Goal: Task Accomplishment & Management: Complete application form

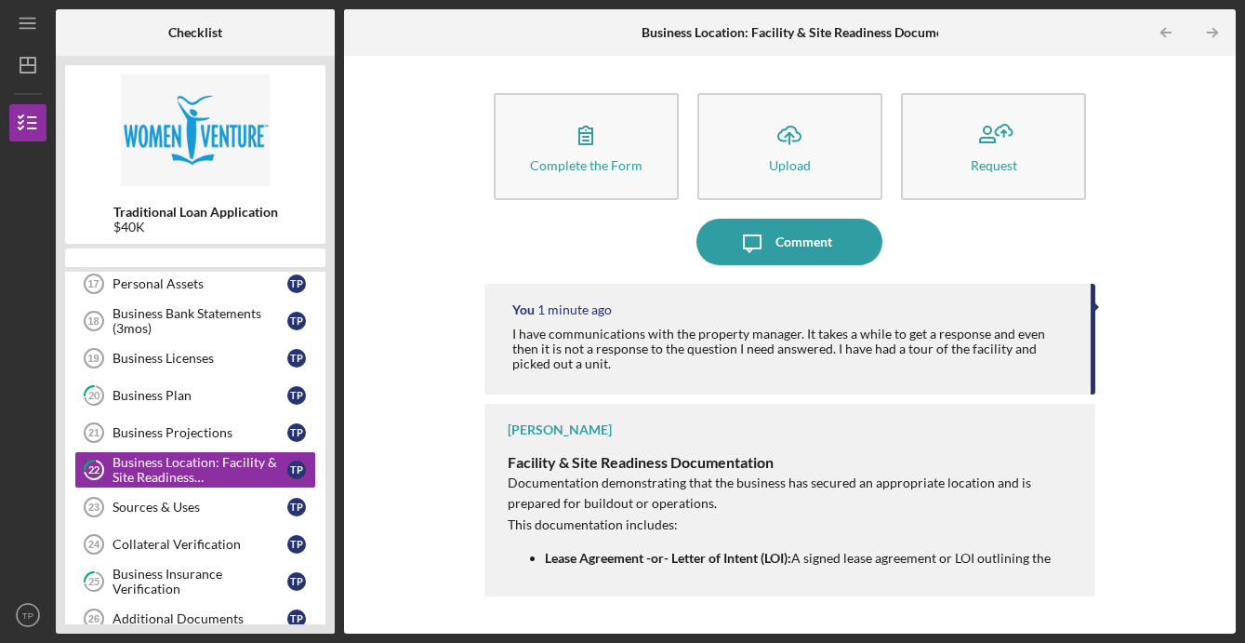
scroll to position [607, 0]
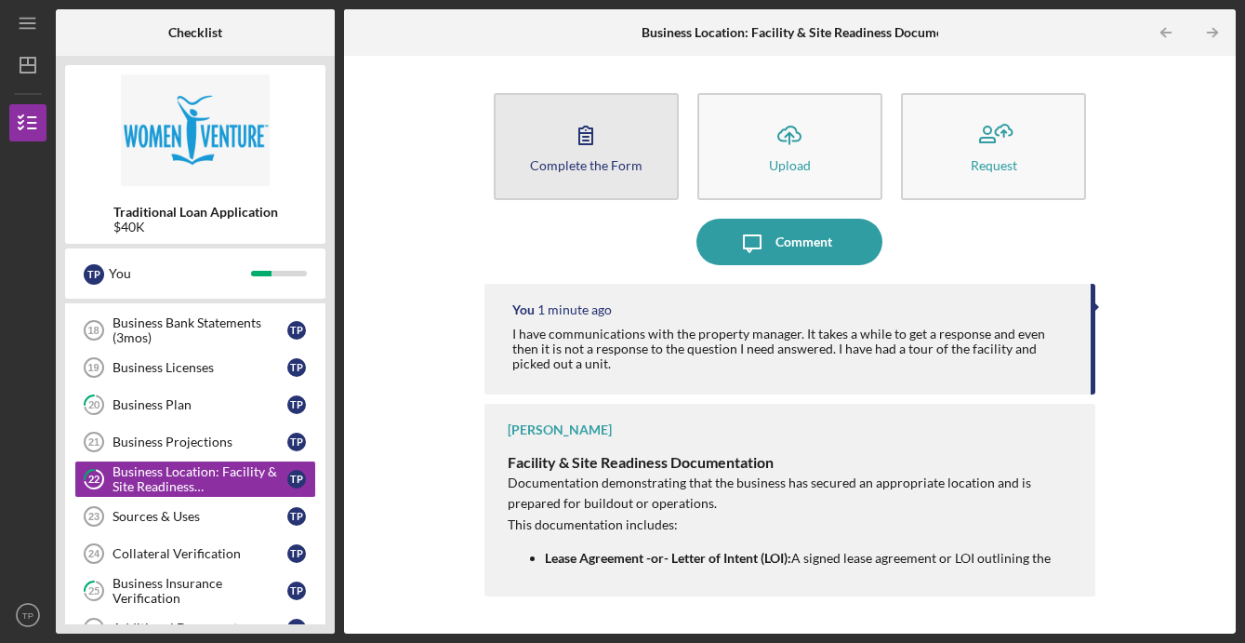
click at [623, 160] on div "Complete the Form" at bounding box center [586, 165] width 113 height 14
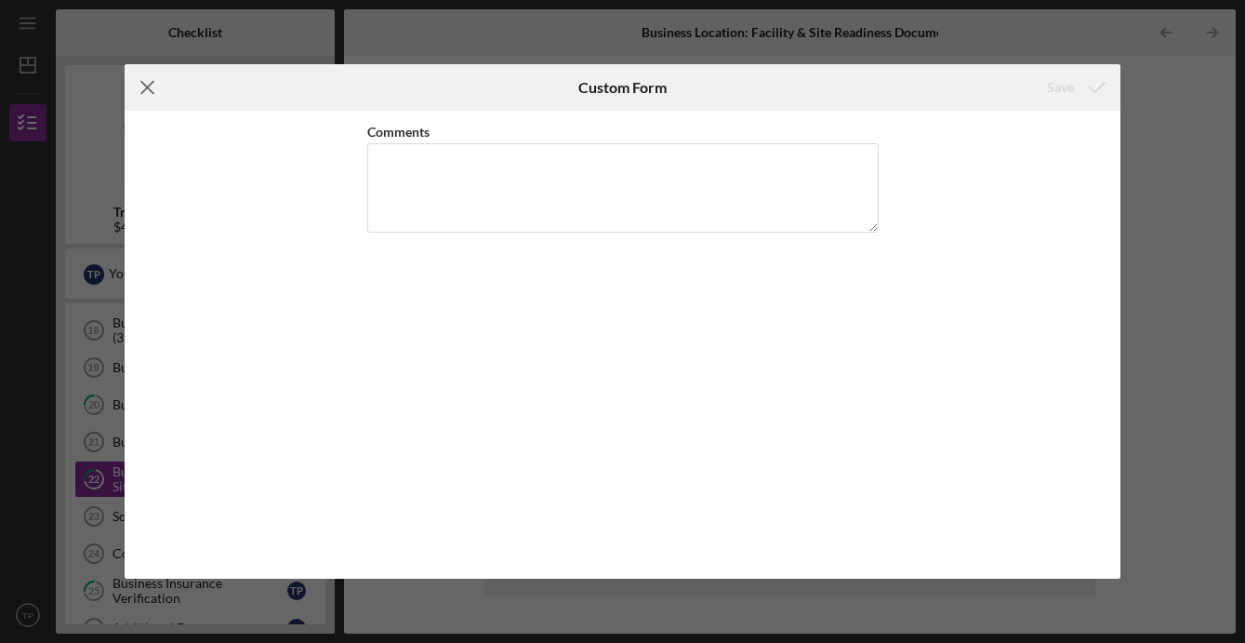
click at [145, 92] on icon "Icon/Menu Close" at bounding box center [148, 87] width 46 height 46
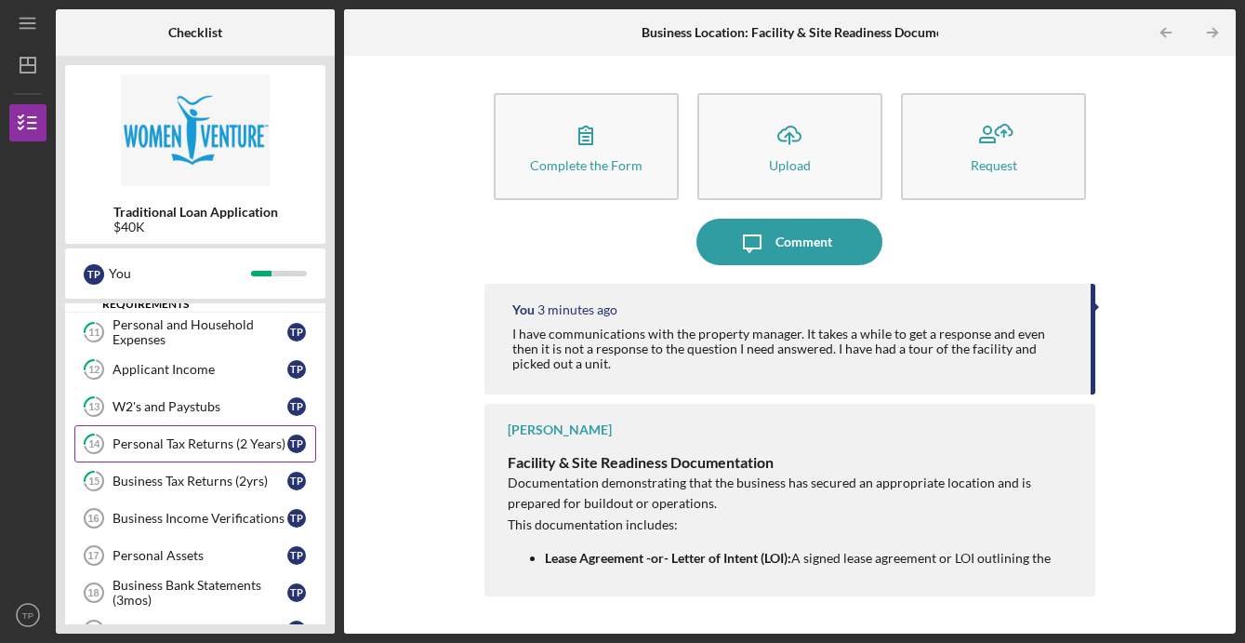
scroll to position [341, 0]
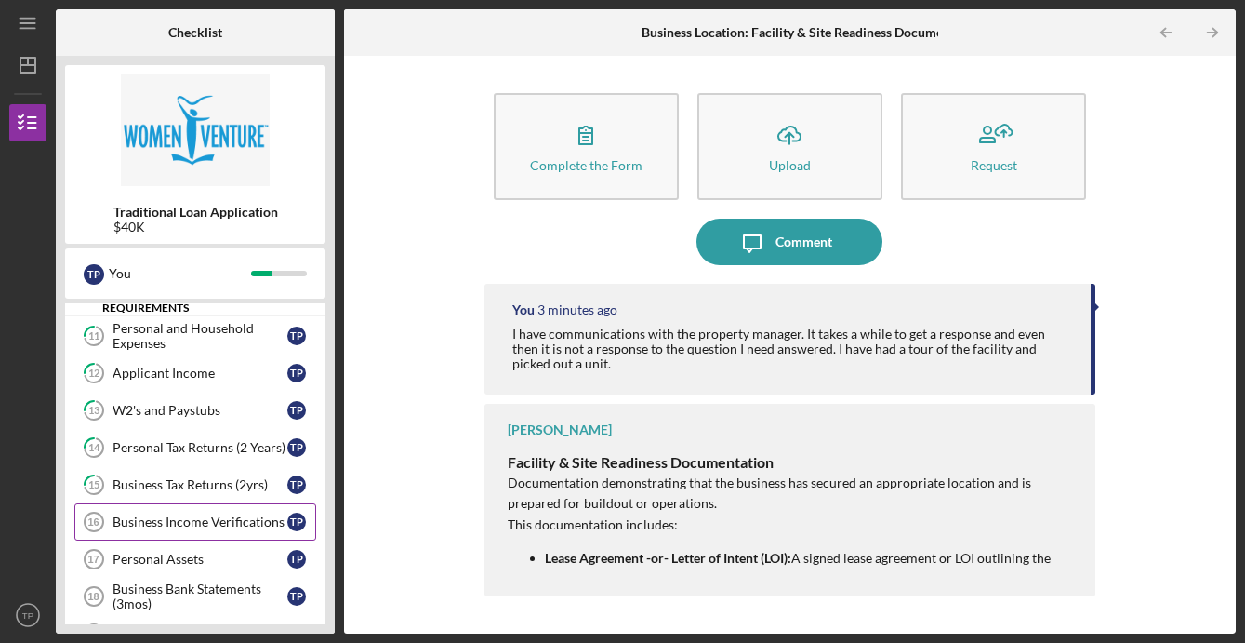
click at [143, 515] on div "Business Income Verifications" at bounding box center [200, 521] width 175 height 15
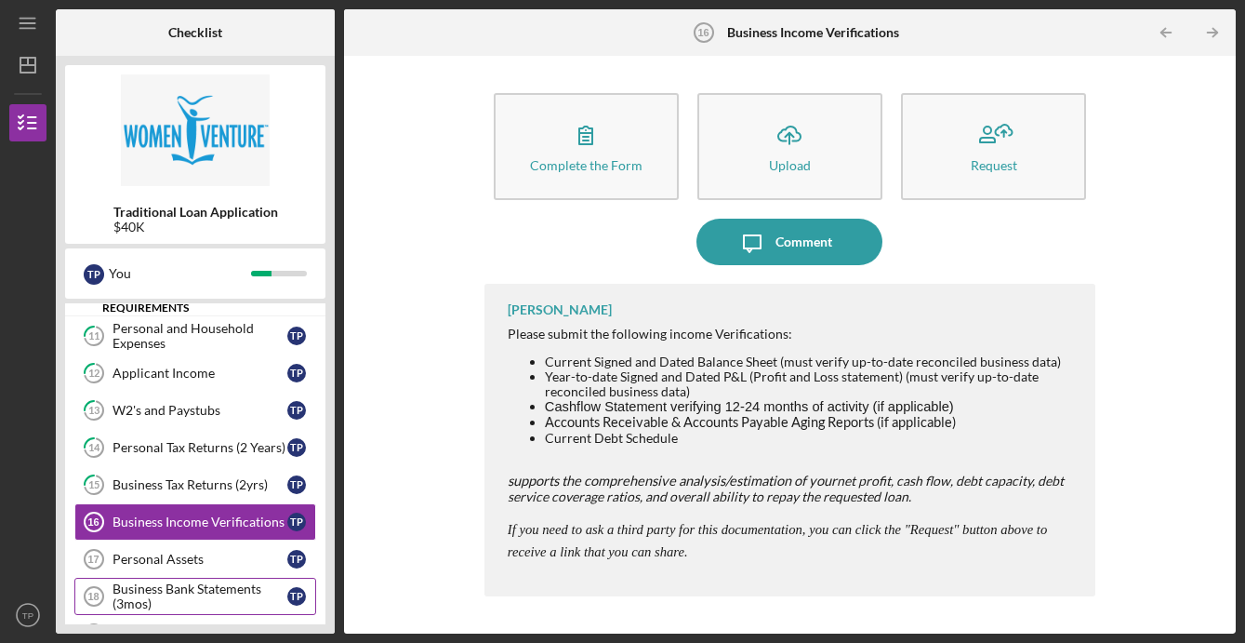
click at [230, 603] on div "Business Bank Statements (3mos)" at bounding box center [200, 596] width 175 height 30
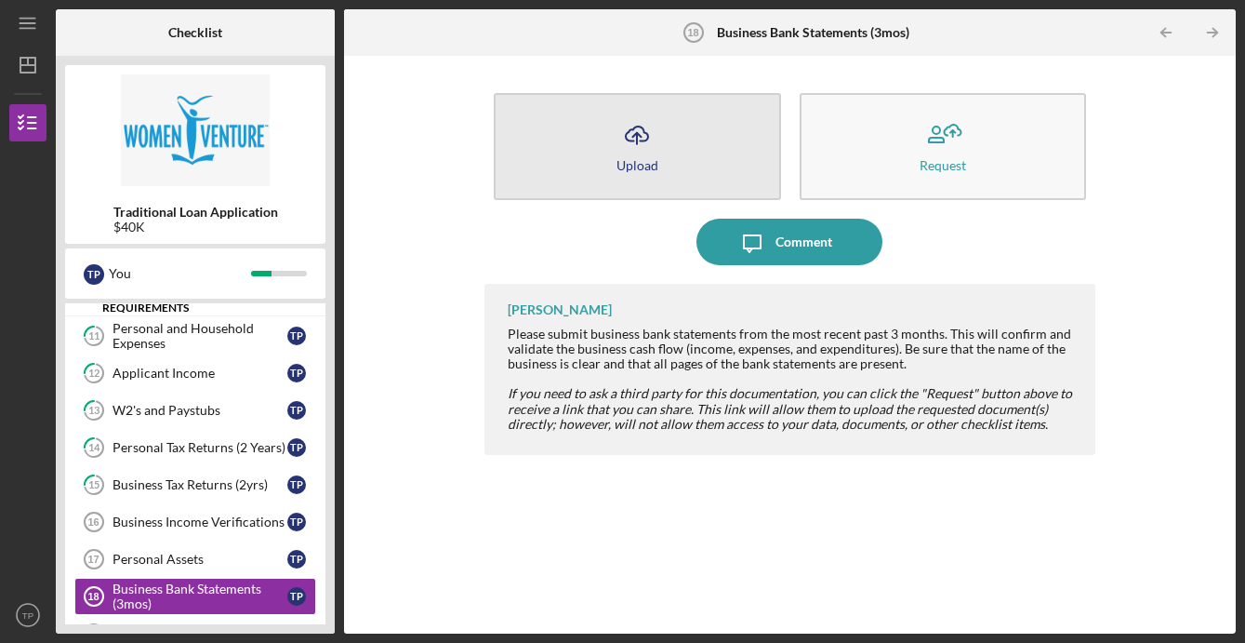
click at [633, 159] on div "Upload" at bounding box center [638, 165] width 42 height 14
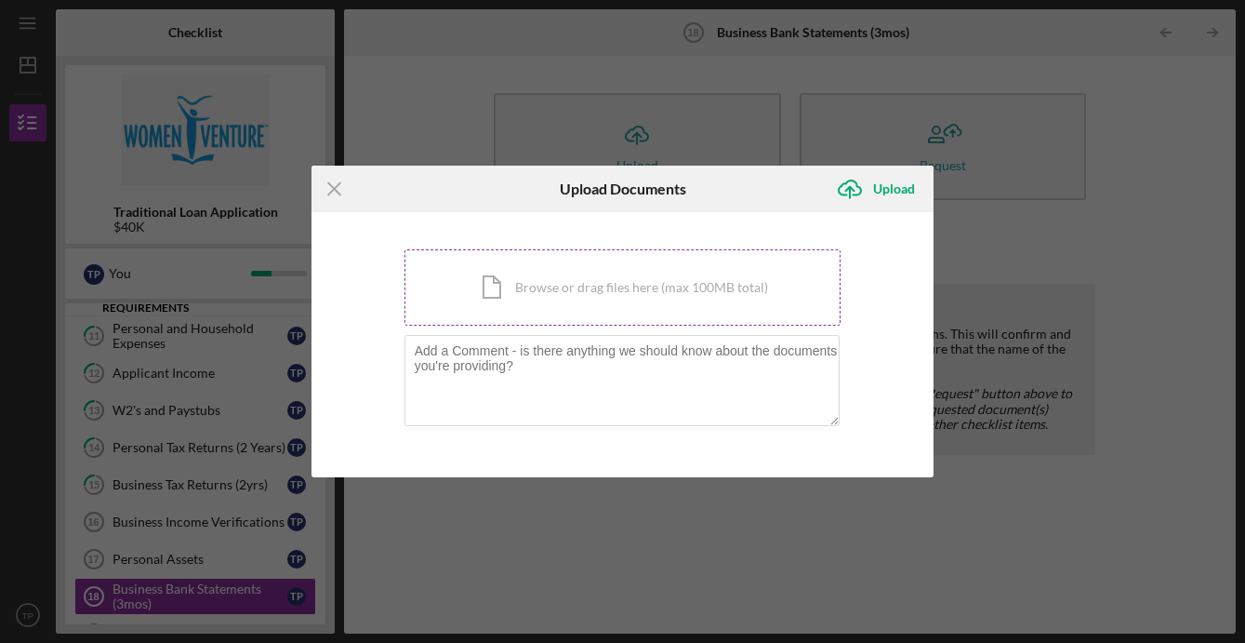
click at [498, 298] on div "Icon/Document Browse or drag files here (max 100MB total) Tap to choose files o…" at bounding box center [623, 287] width 437 height 76
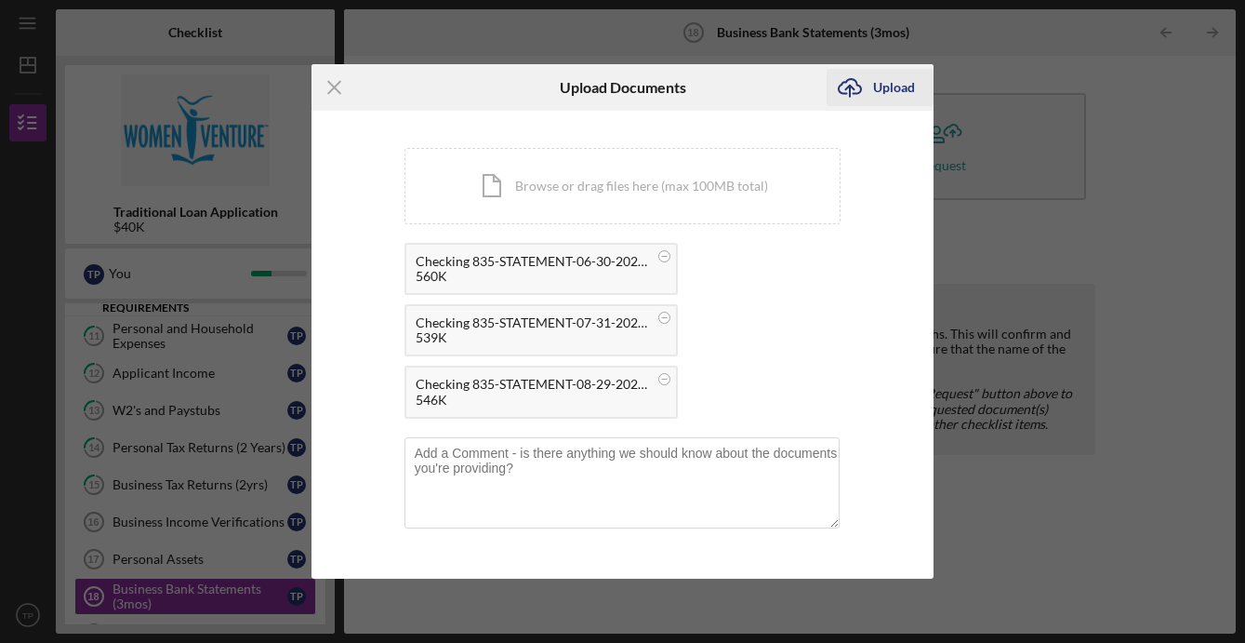
click at [892, 94] on div "Upload" at bounding box center [894, 87] width 42 height 37
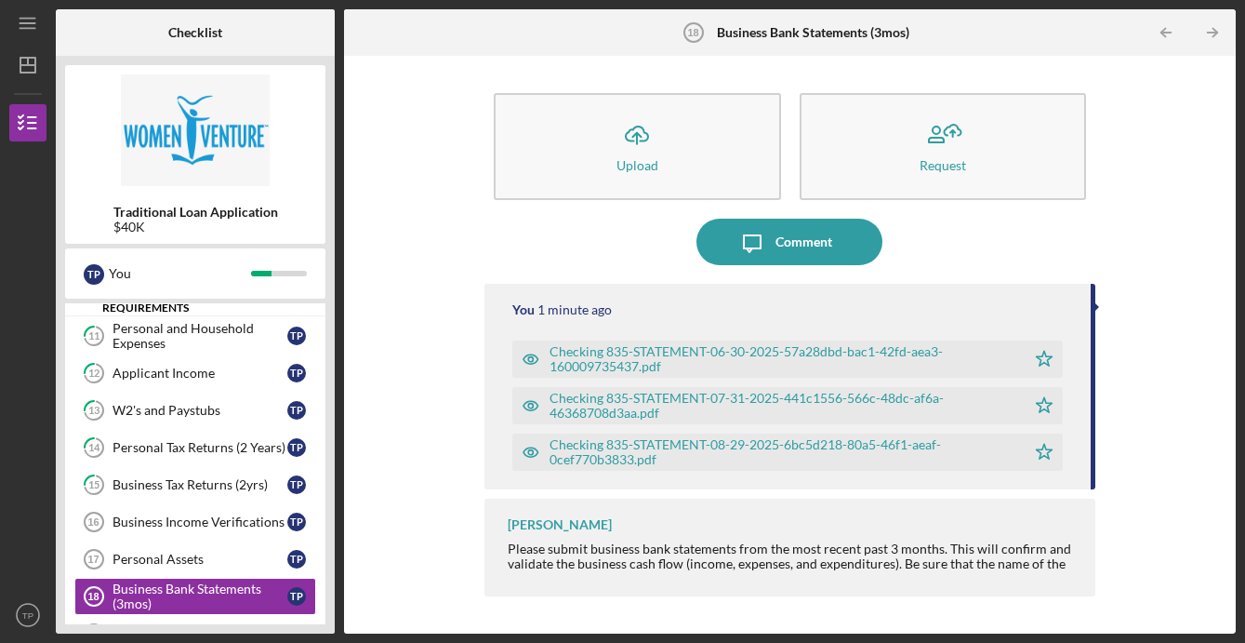
click at [416, 471] on div "Icon/Upload Upload Request Icon/Message Comment You 1 minute ago Checking 835-S…" at bounding box center [789, 344] width 873 height 559
click at [145, 563] on div "Personal Assets" at bounding box center [200, 558] width 175 height 15
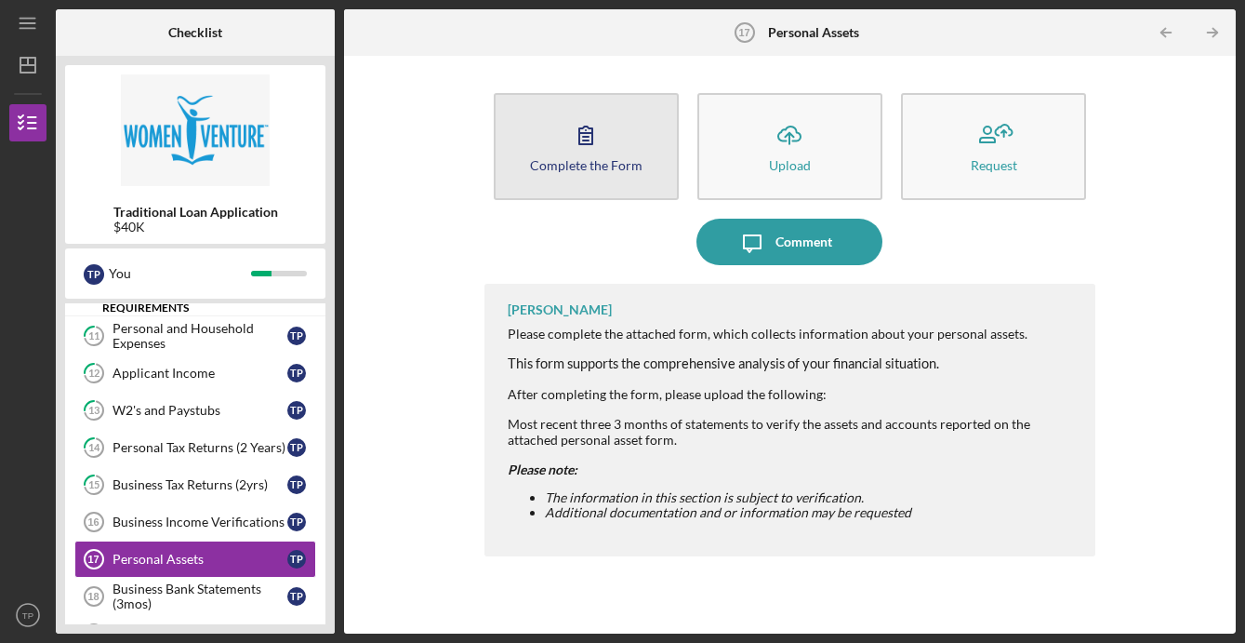
click at [609, 176] on button "Complete the Form Form" at bounding box center [586, 146] width 185 height 107
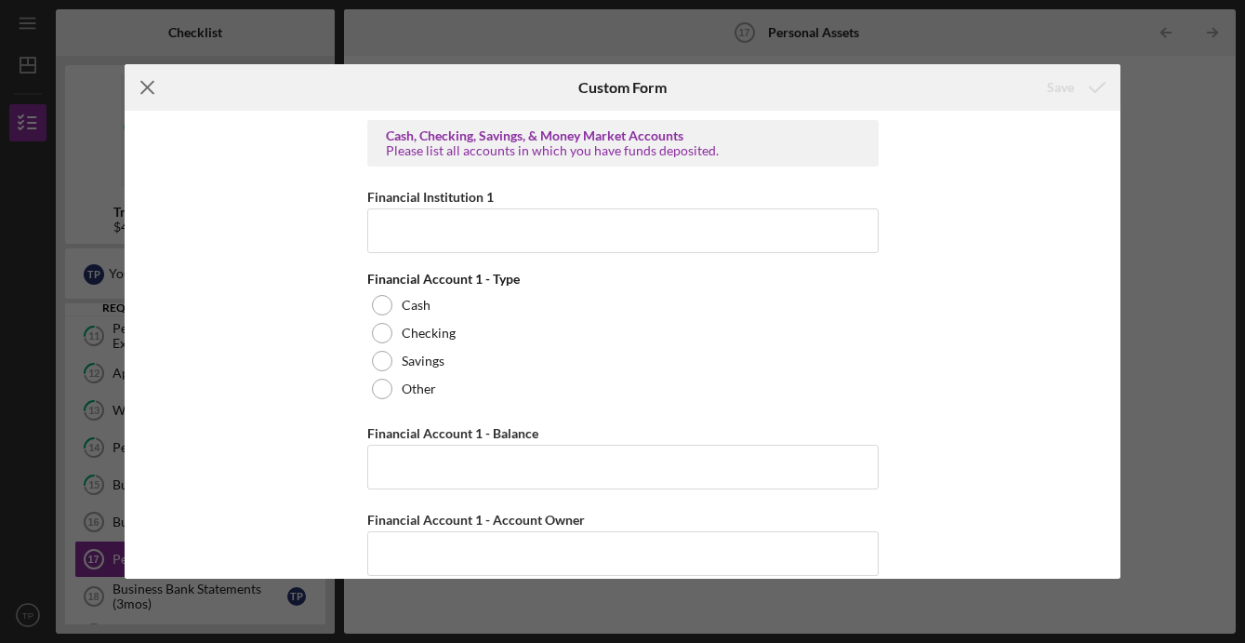
click at [150, 94] on icon "Icon/Menu Close" at bounding box center [148, 87] width 46 height 46
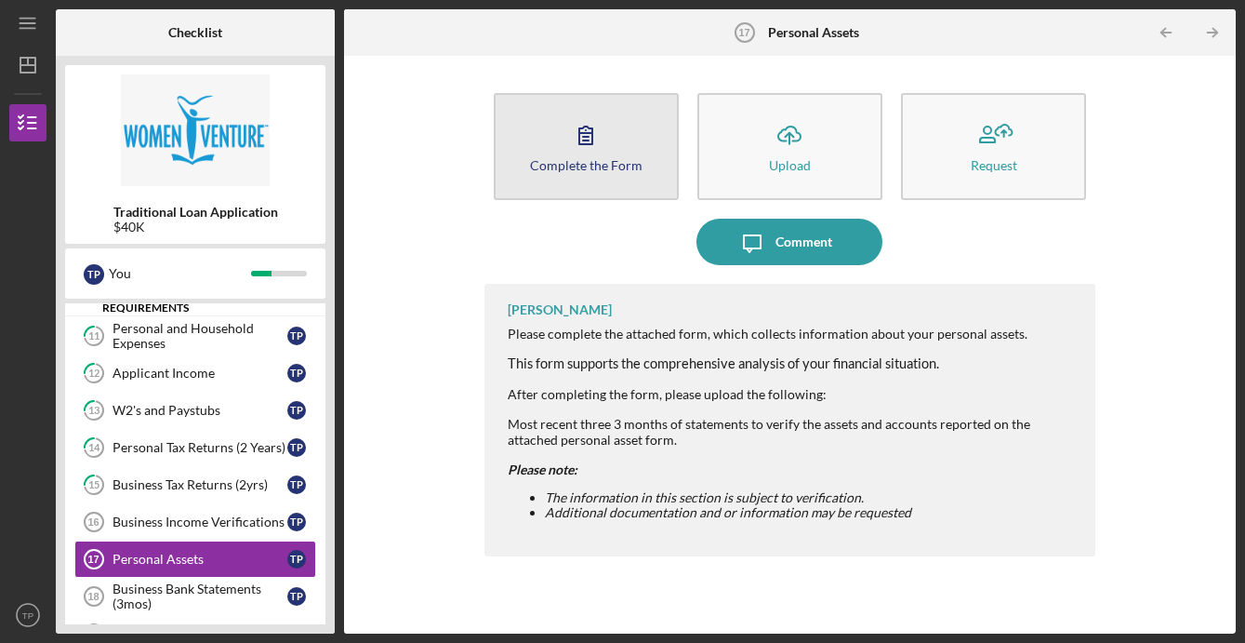
click at [605, 141] on icon "button" at bounding box center [586, 135] width 46 height 46
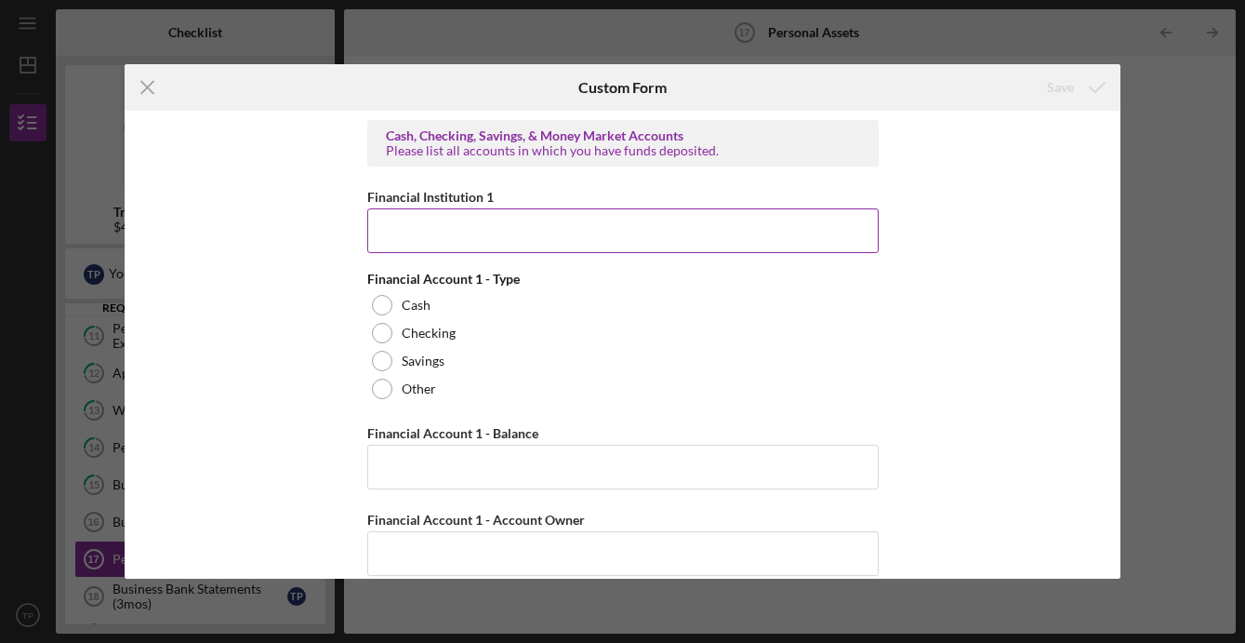
click at [428, 243] on input "Financial Institution 1" at bounding box center [622, 230] width 511 height 45
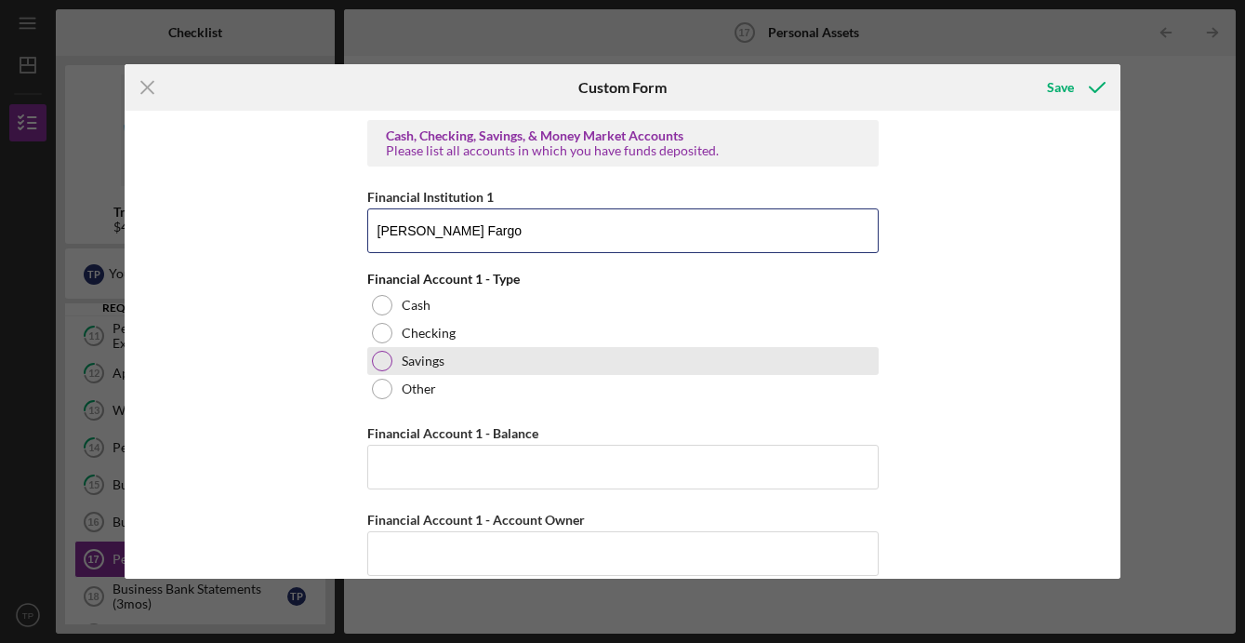
type input "[PERSON_NAME] Fargo"
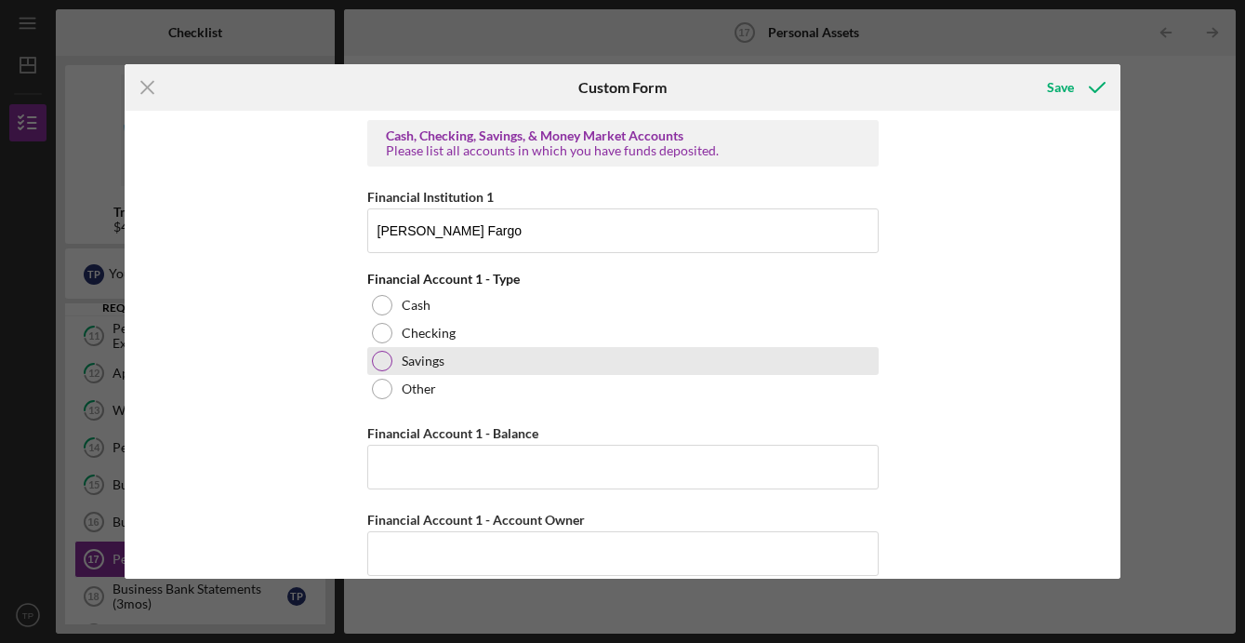
click at [380, 356] on div at bounding box center [382, 361] width 20 height 20
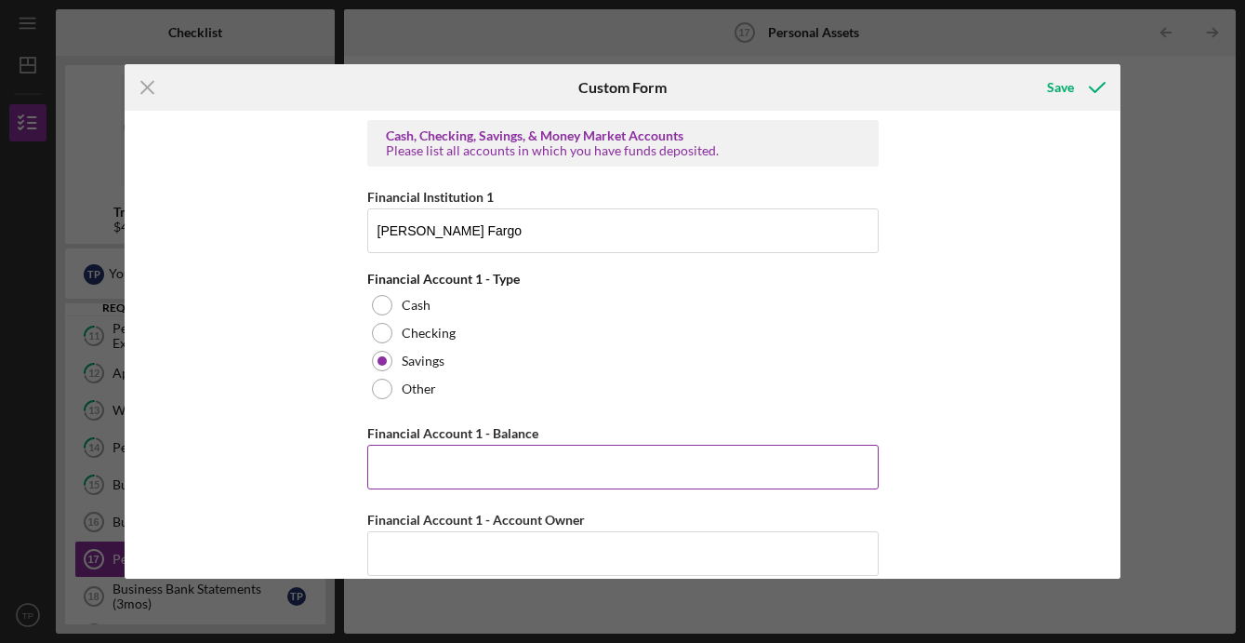
click at [408, 464] on input "Financial Account 1 - Balance" at bounding box center [622, 467] width 511 height 45
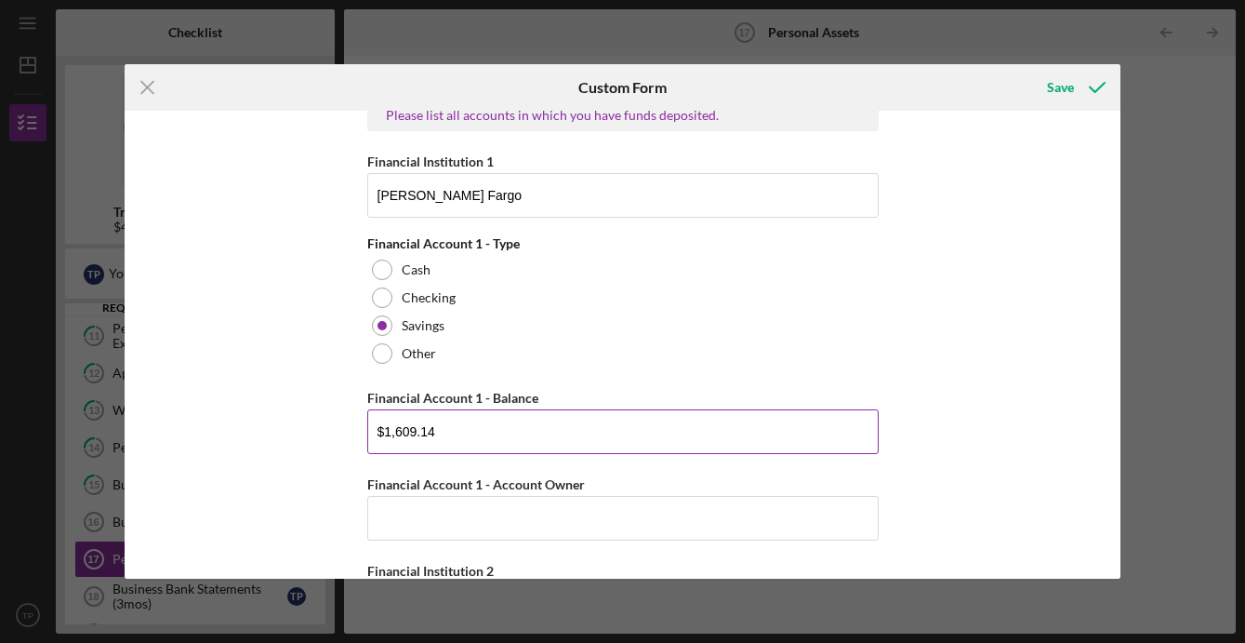
scroll to position [41, 0]
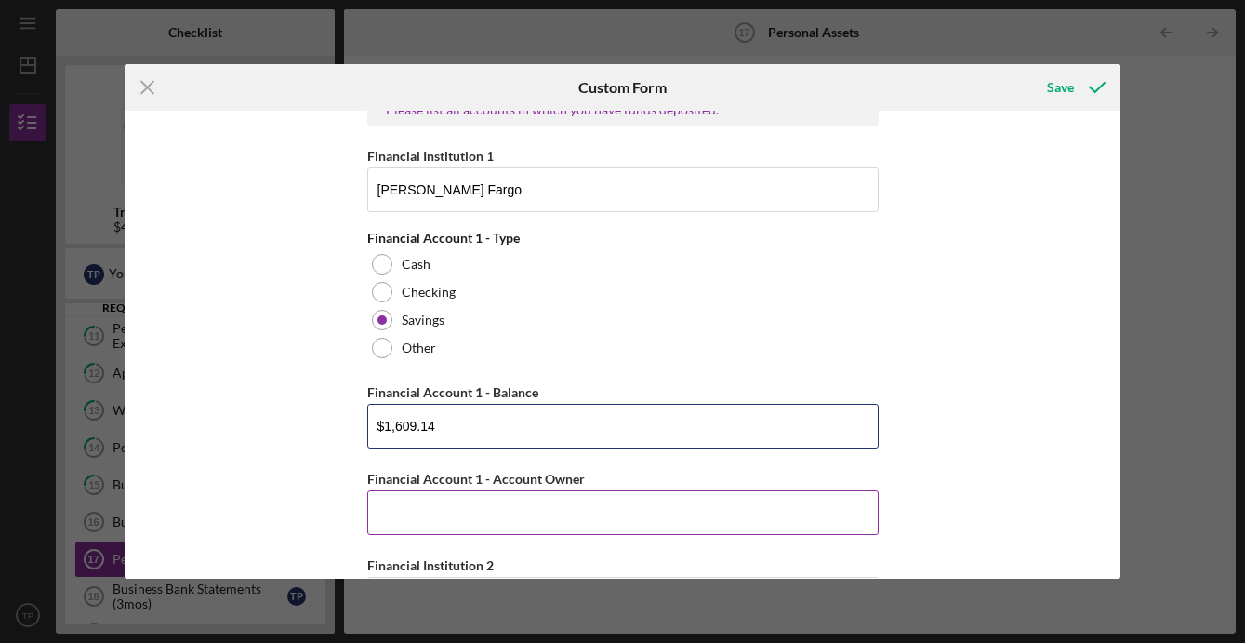
type input "$1,609.14"
click at [494, 510] on input "Financial Account 1 - Account Owner" at bounding box center [622, 512] width 511 height 45
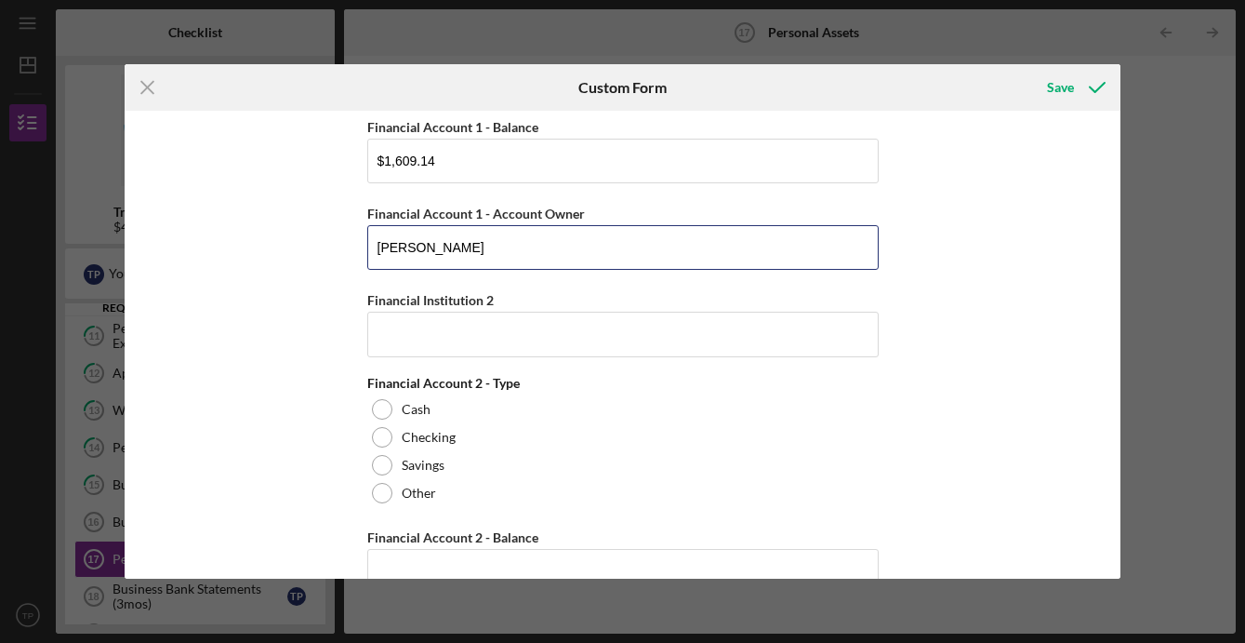
scroll to position [325, 0]
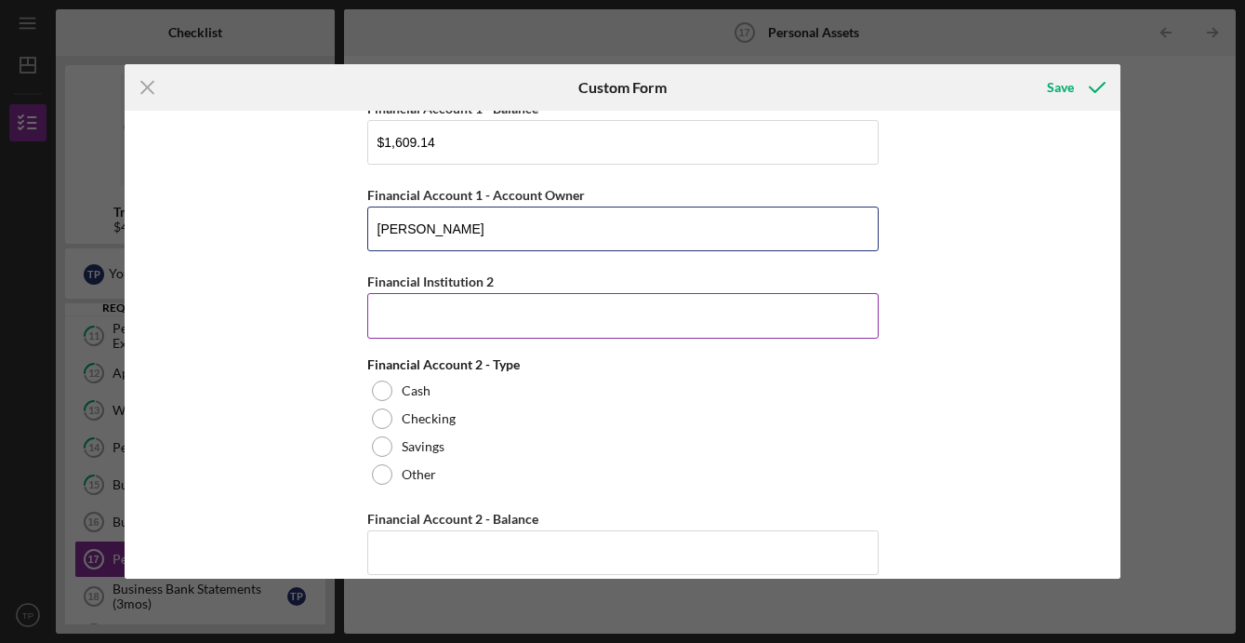
type input "[PERSON_NAME]"
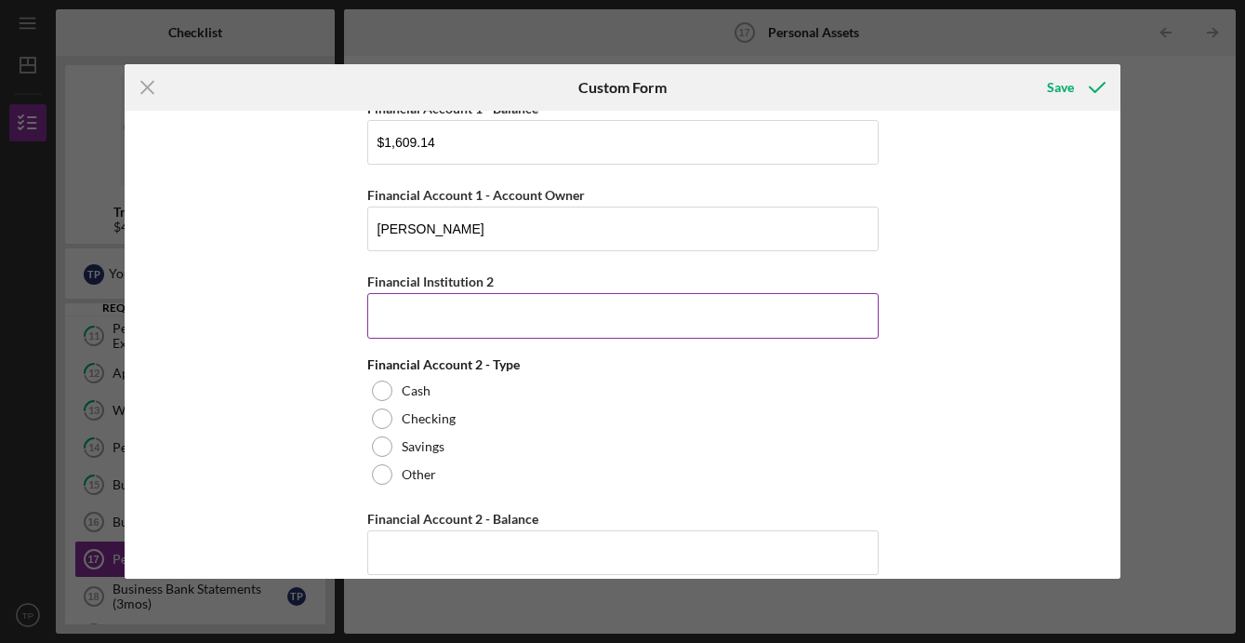
click at [476, 329] on input "Financial Institution 2" at bounding box center [622, 315] width 511 height 45
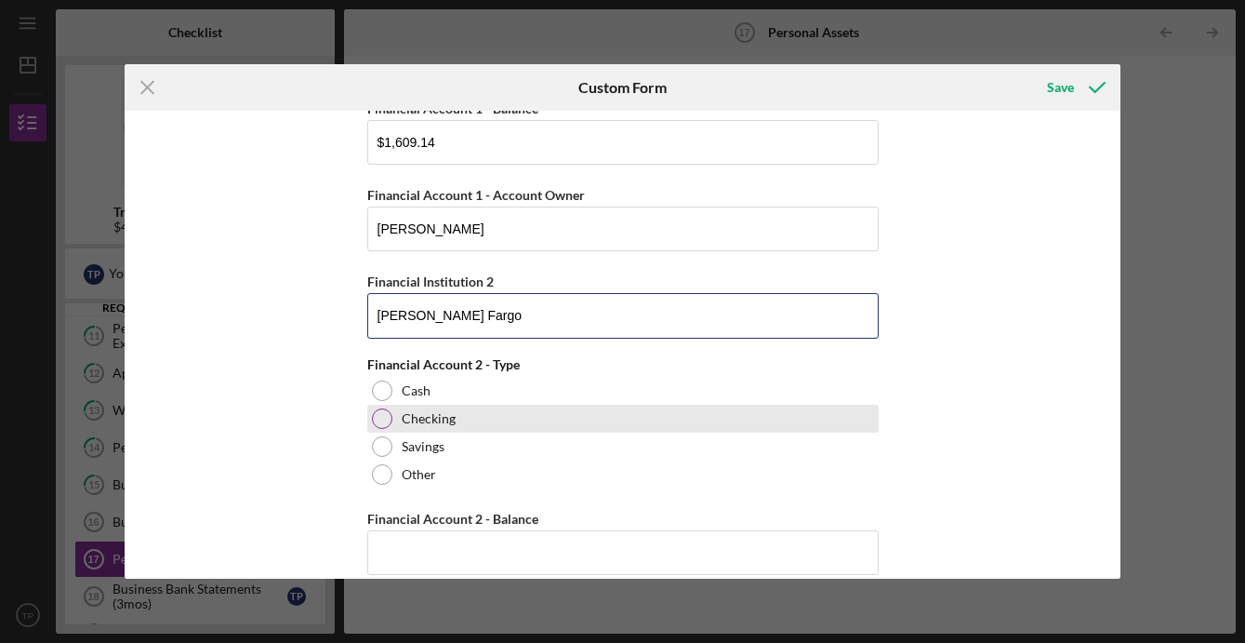
type input "[PERSON_NAME] Fargo"
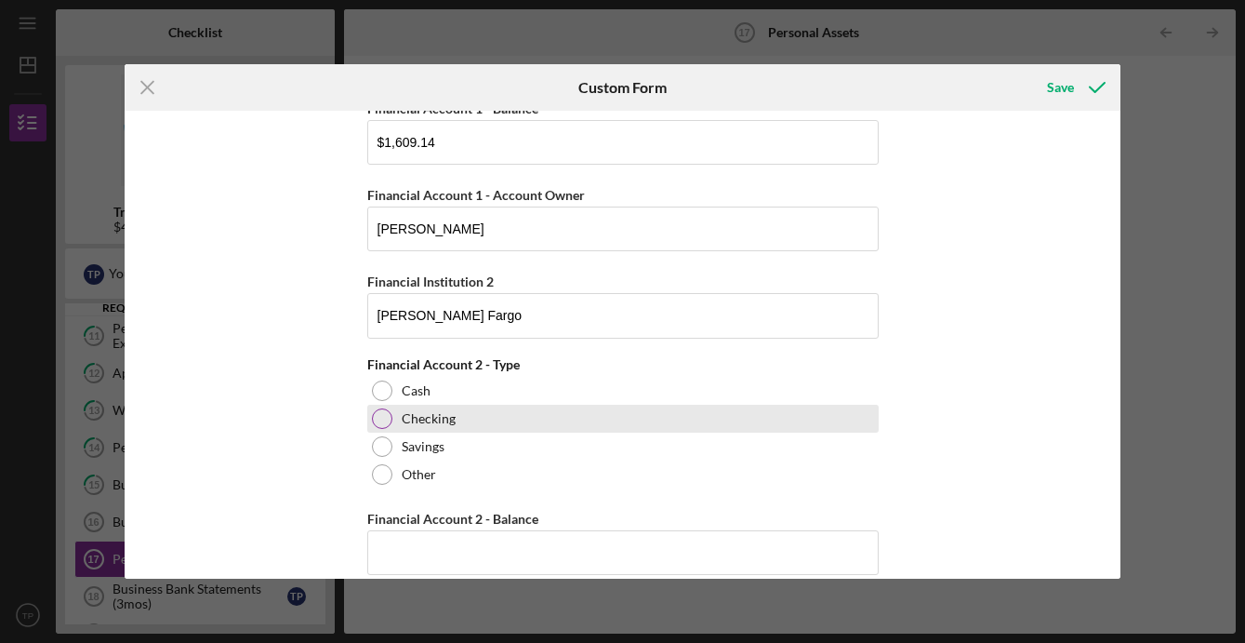
click at [378, 420] on div at bounding box center [382, 418] width 20 height 20
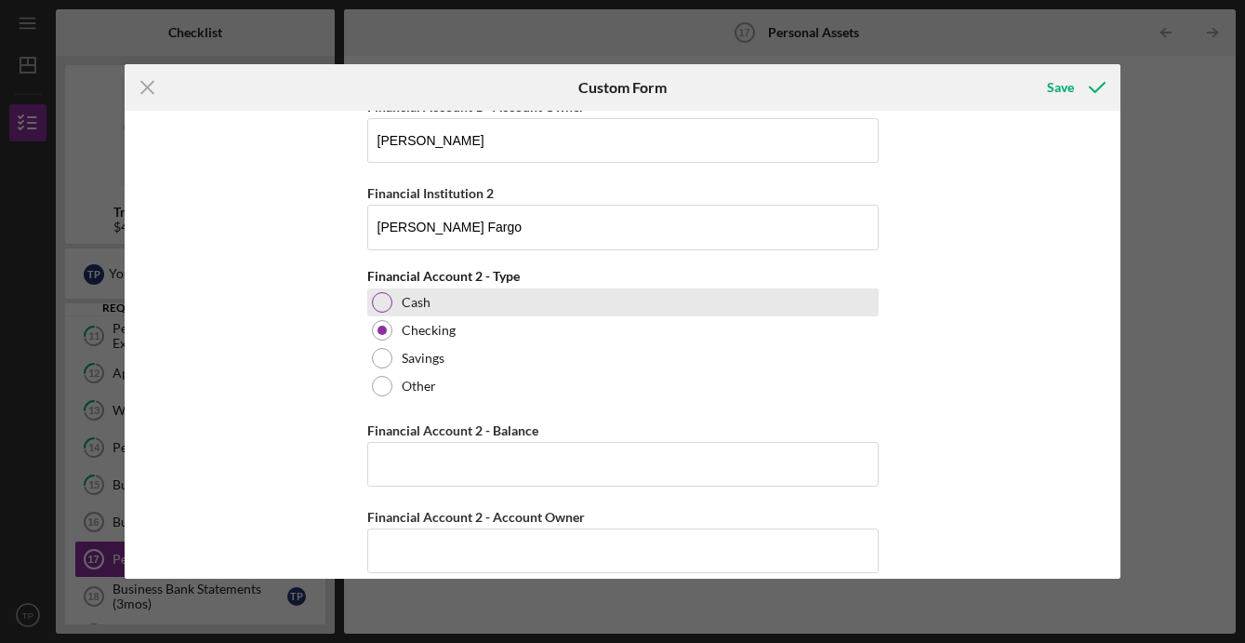
scroll to position [415, 0]
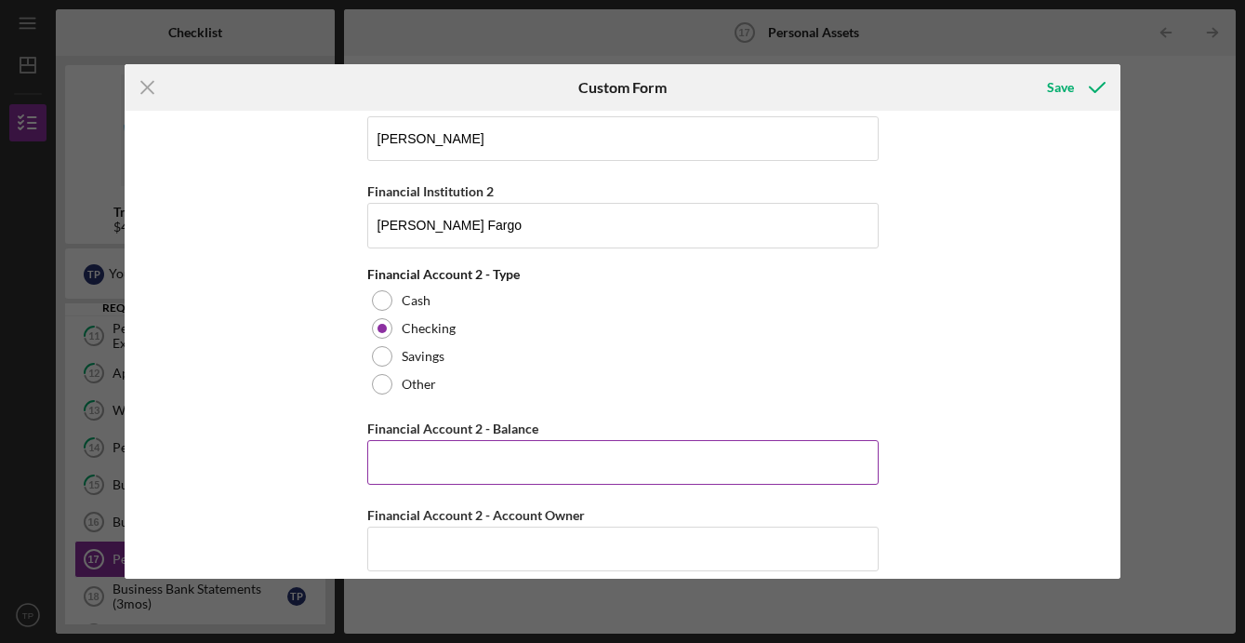
click at [457, 463] on input "Financial Account 2 - Balance" at bounding box center [622, 462] width 511 height 45
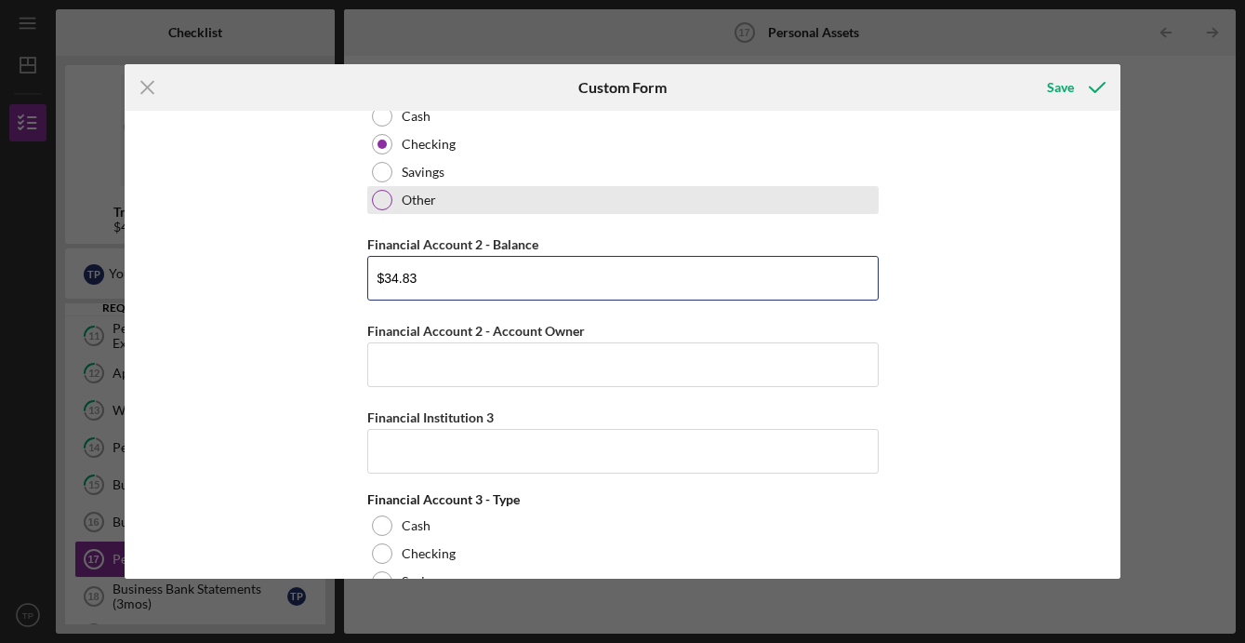
scroll to position [609, 0]
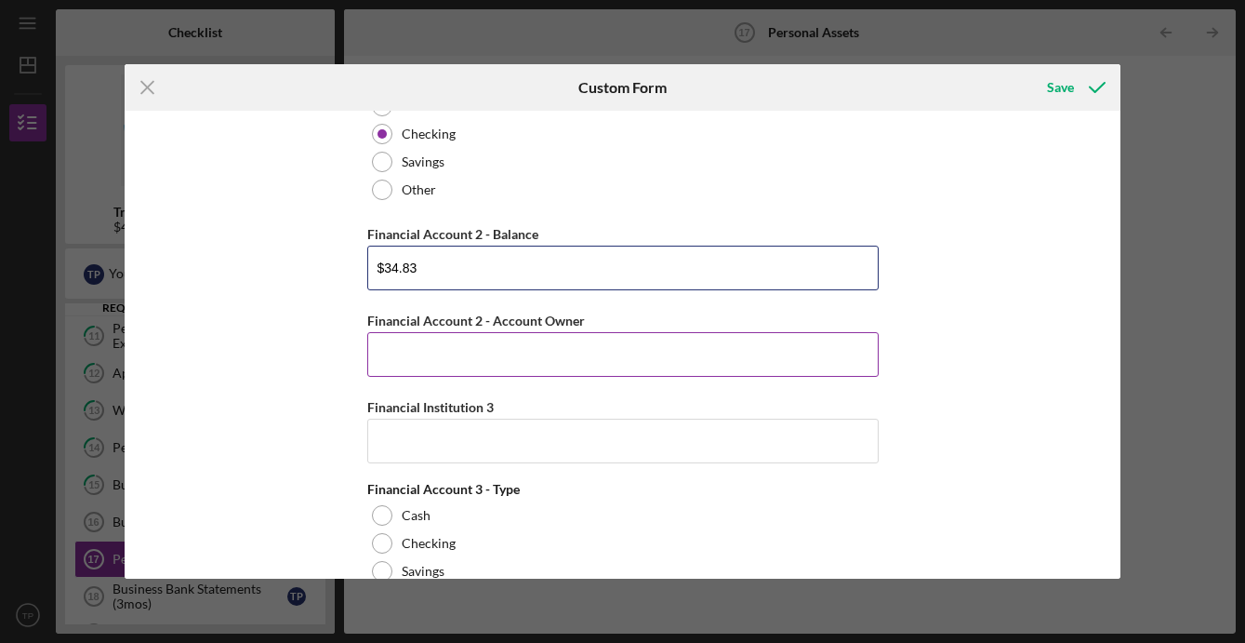
type input "$34.83"
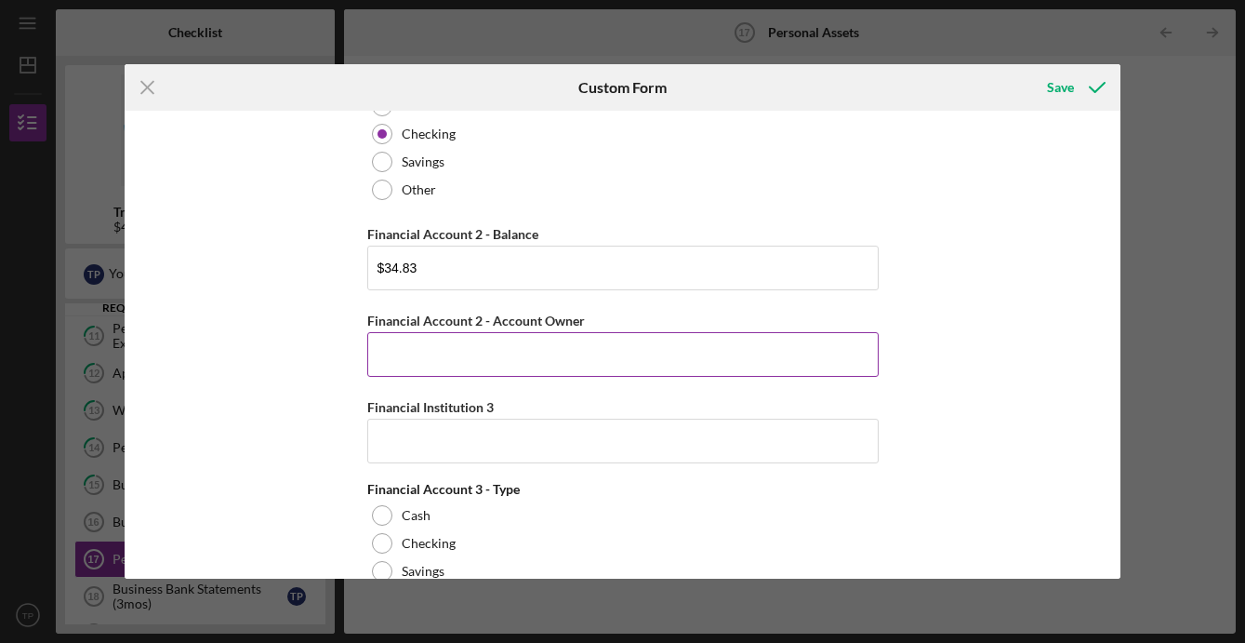
click at [498, 359] on input "Financial Account 2 - Account Owner" at bounding box center [622, 354] width 511 height 45
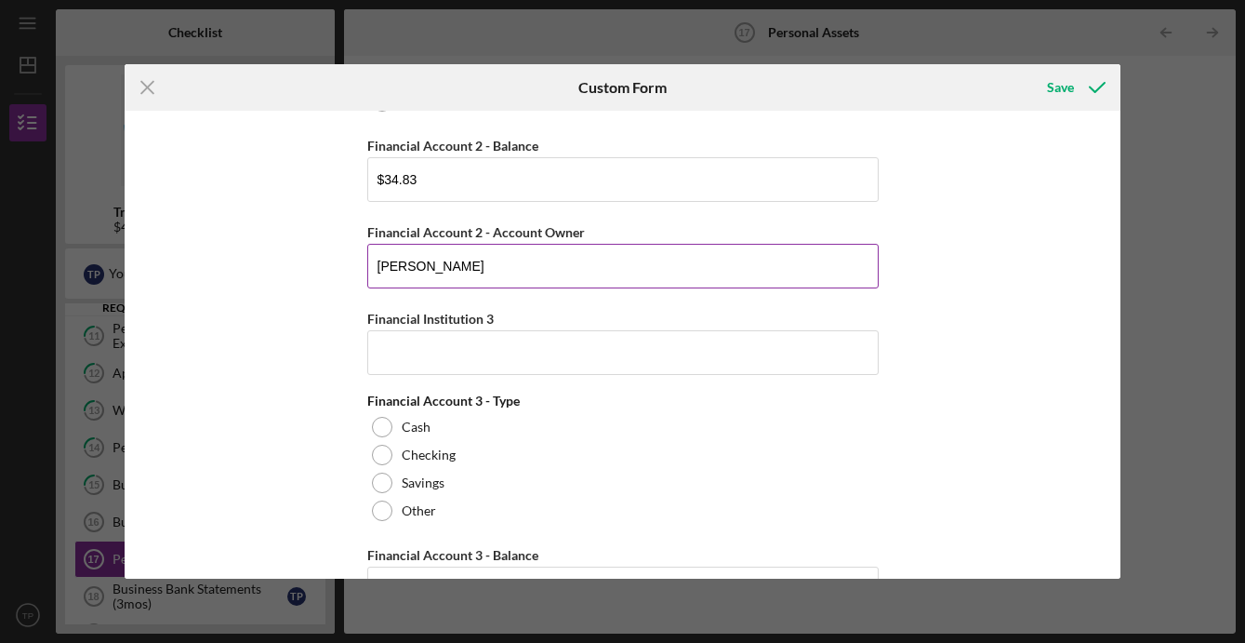
scroll to position [709, 0]
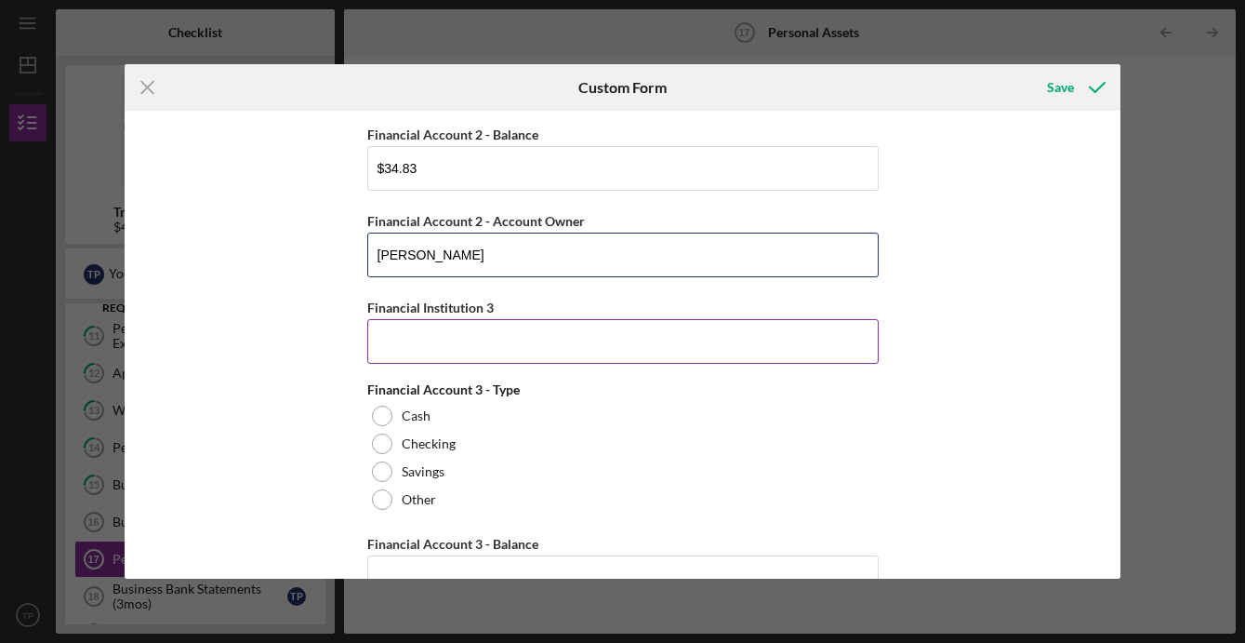
type input "[PERSON_NAME]"
click at [451, 353] on input "Financial Institution 3" at bounding box center [622, 341] width 511 height 45
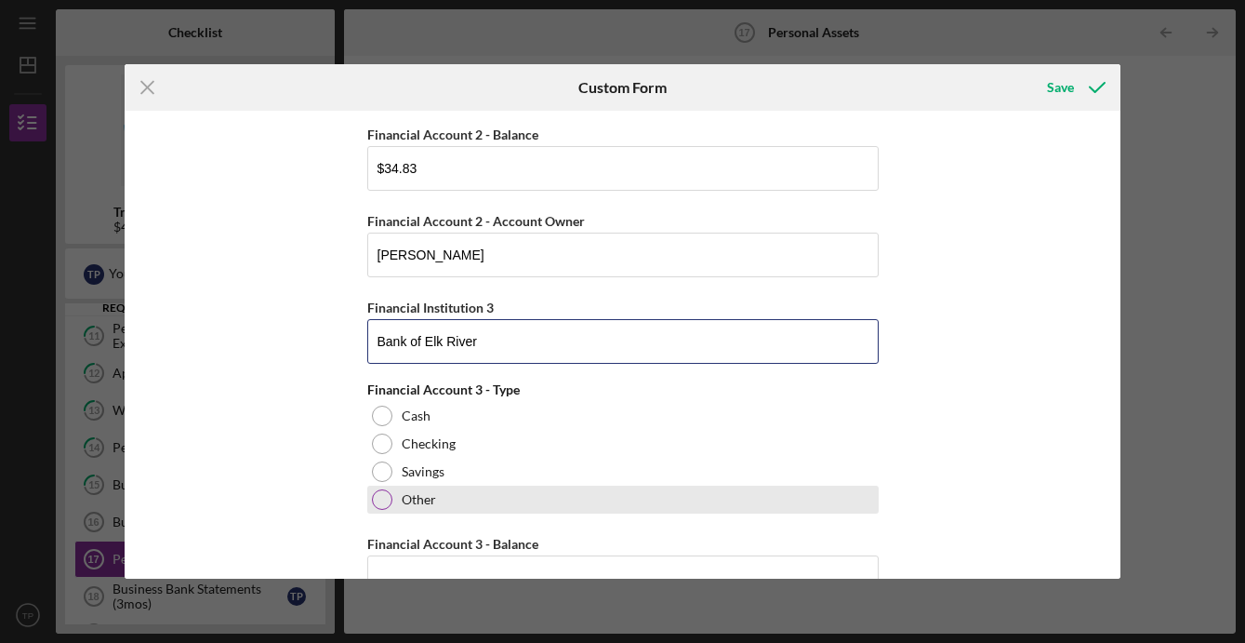
type input "Bank of Elk River"
click at [379, 498] on div at bounding box center [382, 499] width 20 height 20
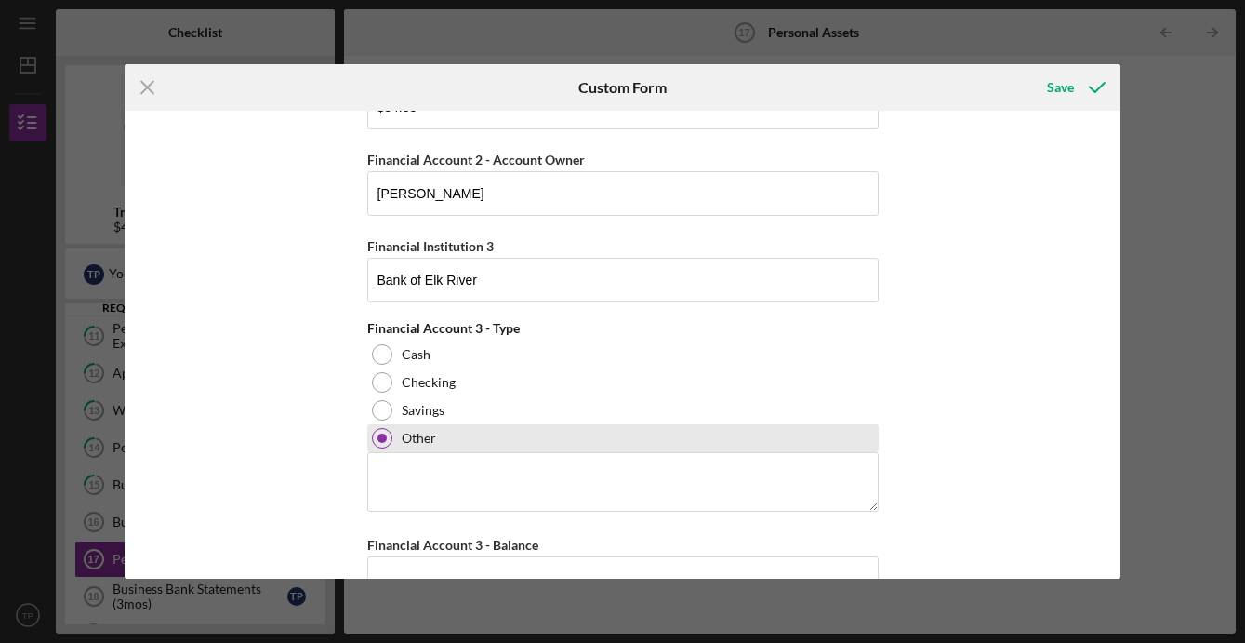
scroll to position [781, 0]
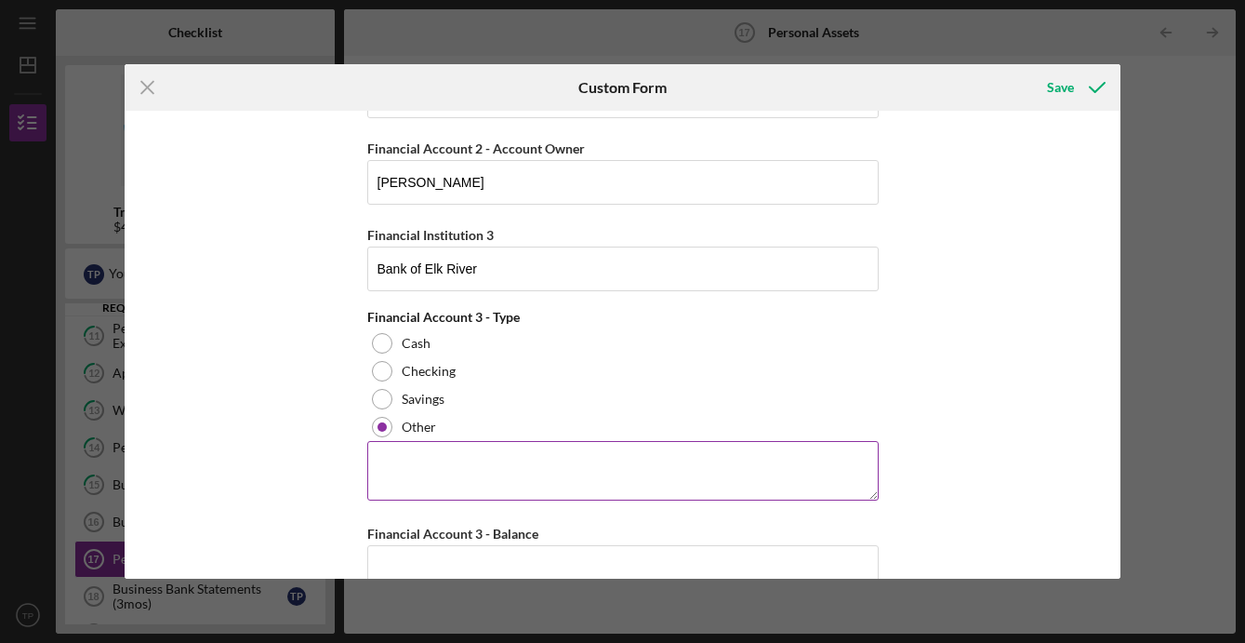
click at [389, 479] on textarea at bounding box center [622, 471] width 511 height 60
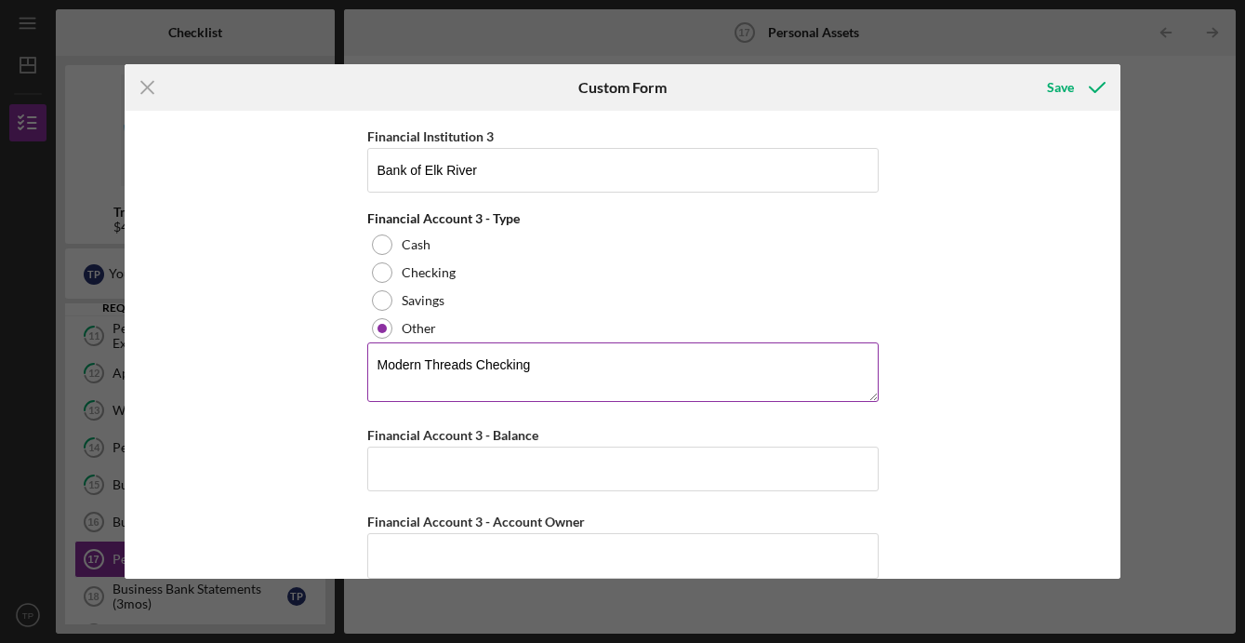
scroll to position [878, 0]
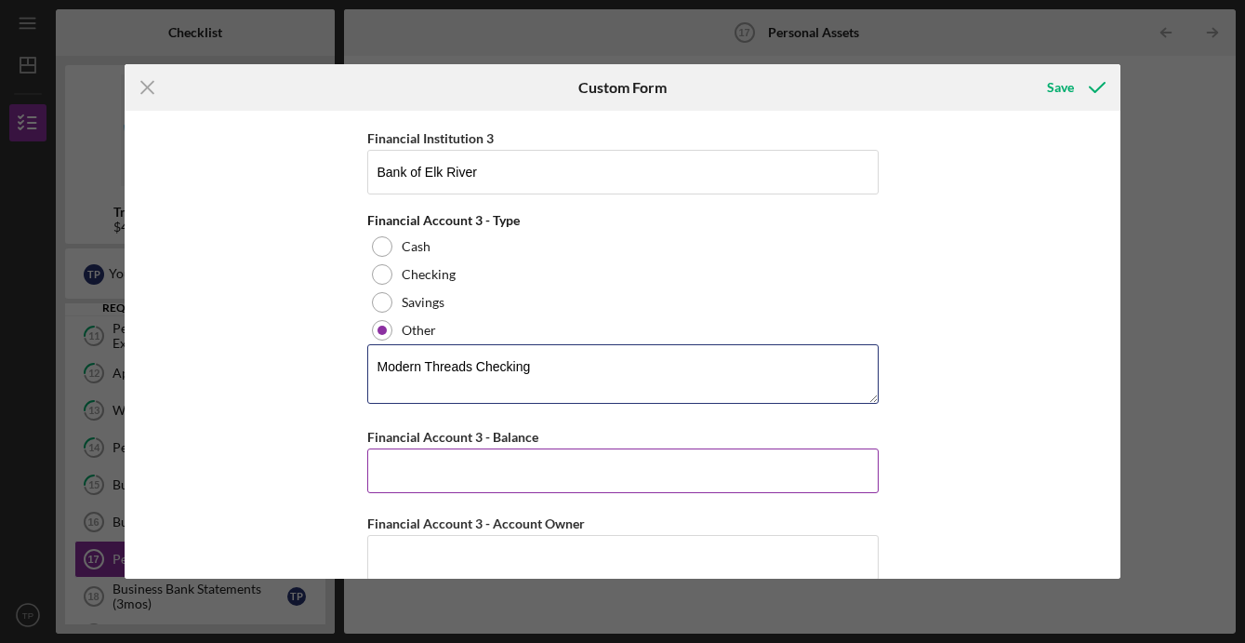
type textarea "Modern Threads Checking"
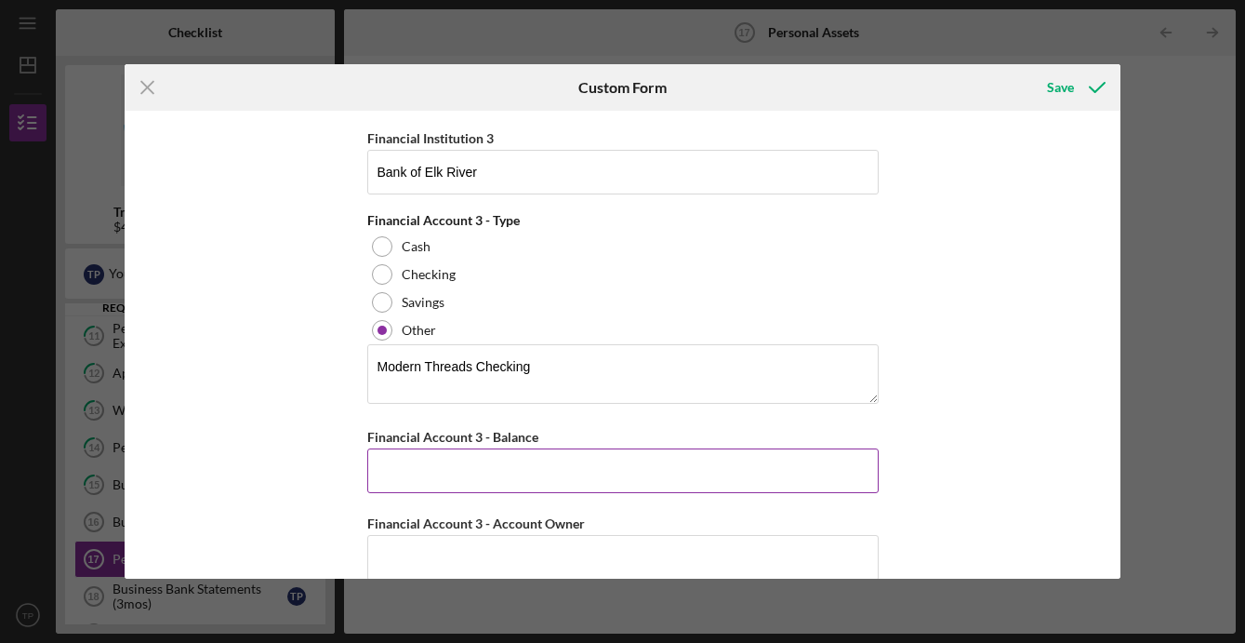
click at [414, 477] on input "Financial Account 3 - Balance" at bounding box center [622, 470] width 511 height 45
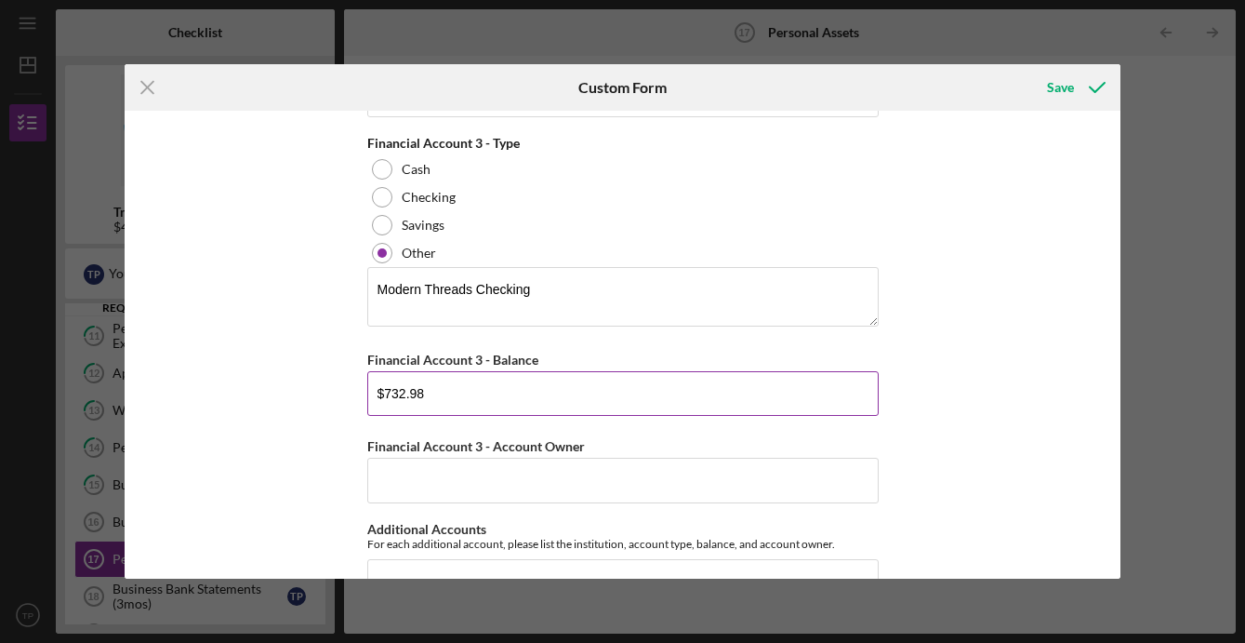
scroll to position [971, 0]
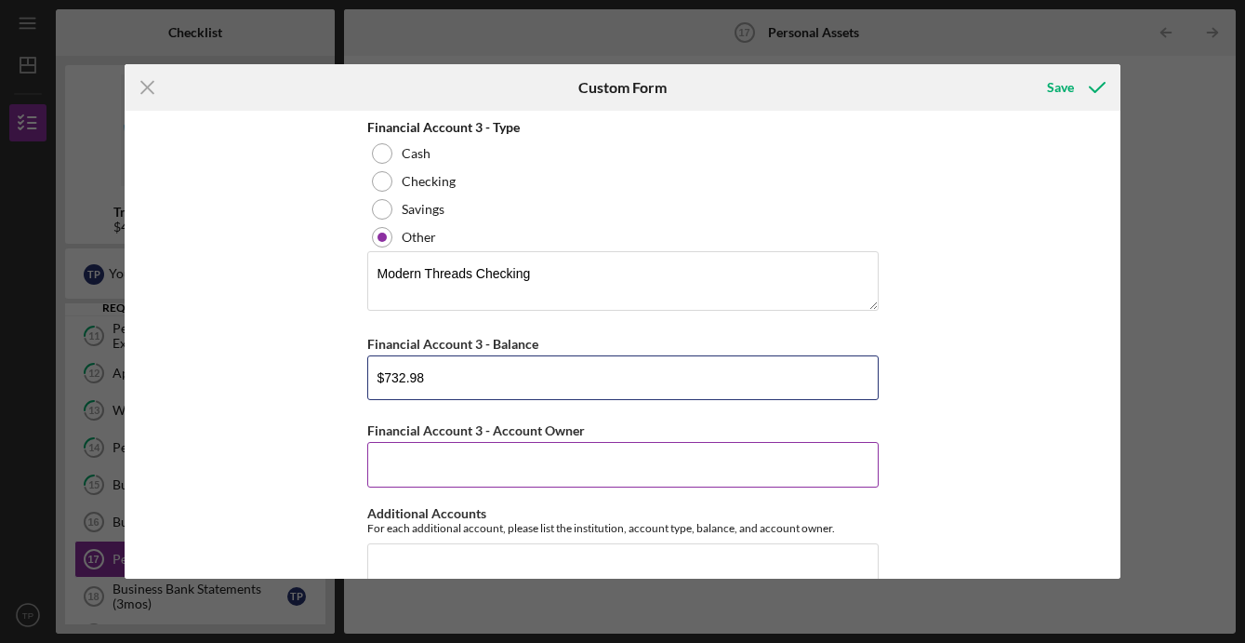
type input "$732.98"
click at [458, 455] on input "Financial Account 3 - Account Owner" at bounding box center [622, 464] width 511 height 45
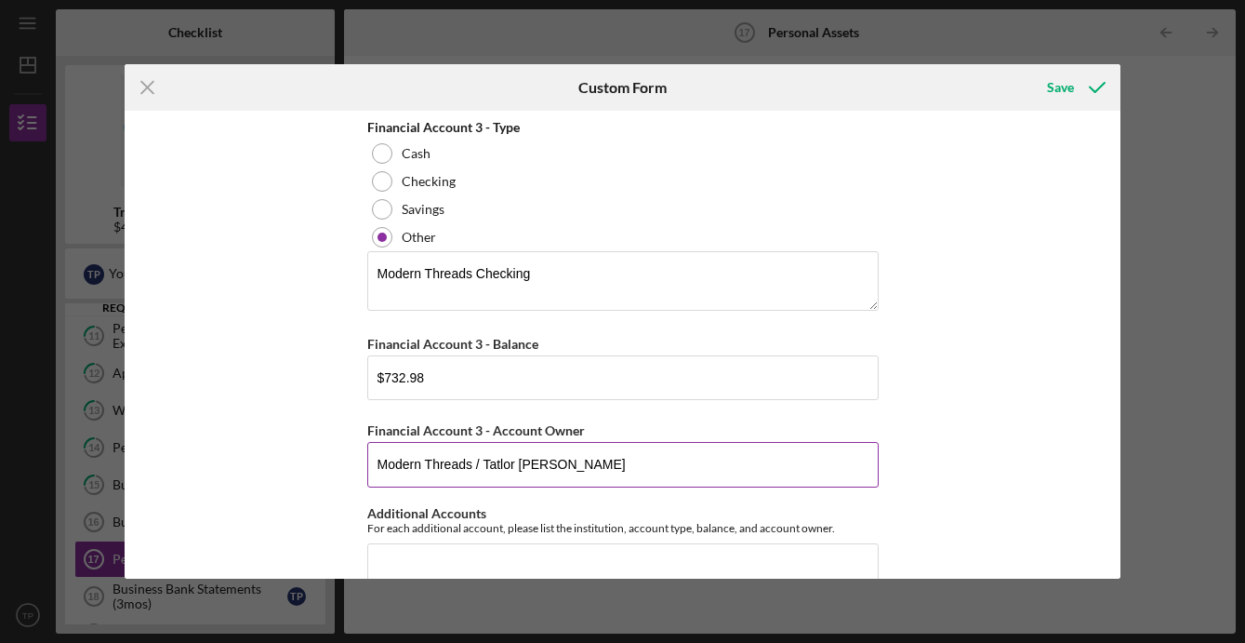
click at [496, 464] on input "Modern Threads / Tatlor [PERSON_NAME]" at bounding box center [622, 464] width 511 height 45
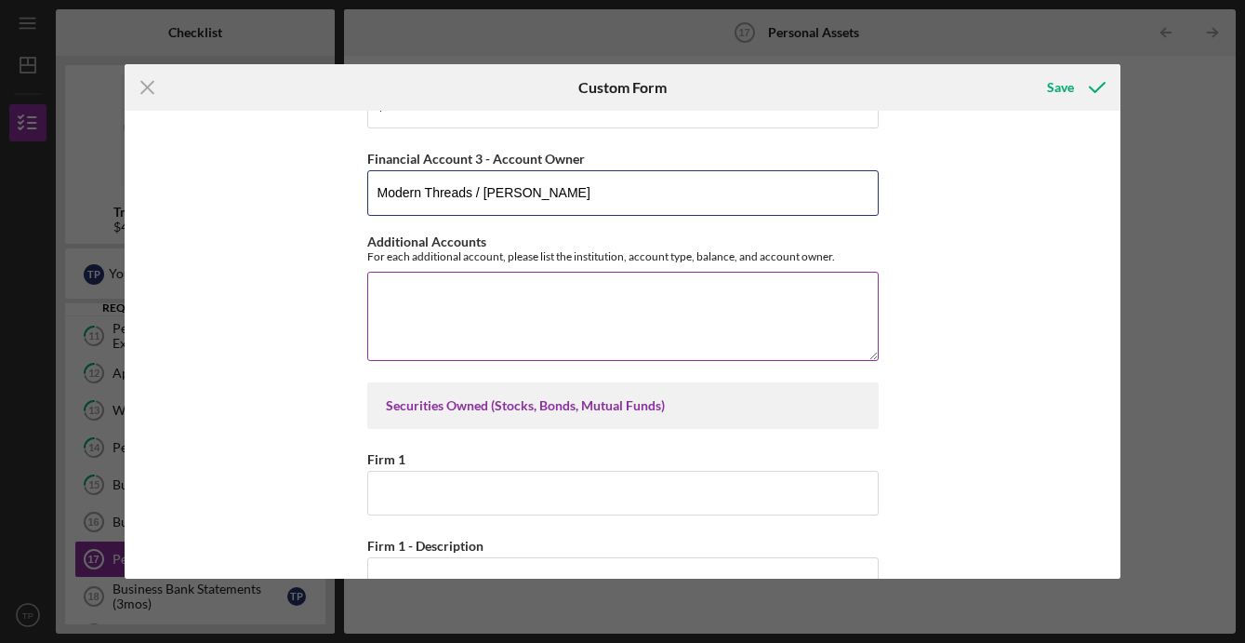
scroll to position [1244, 0]
type input "Modern Threads / [PERSON_NAME]"
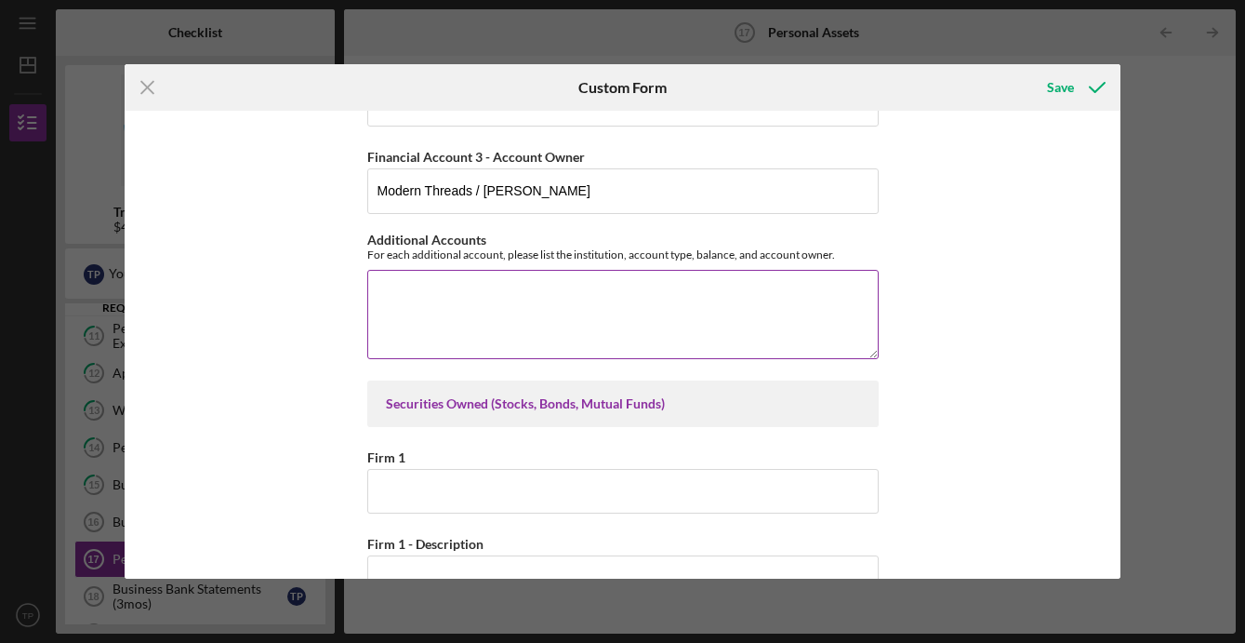
click at [492, 325] on textarea "Additional Accounts" at bounding box center [622, 314] width 511 height 89
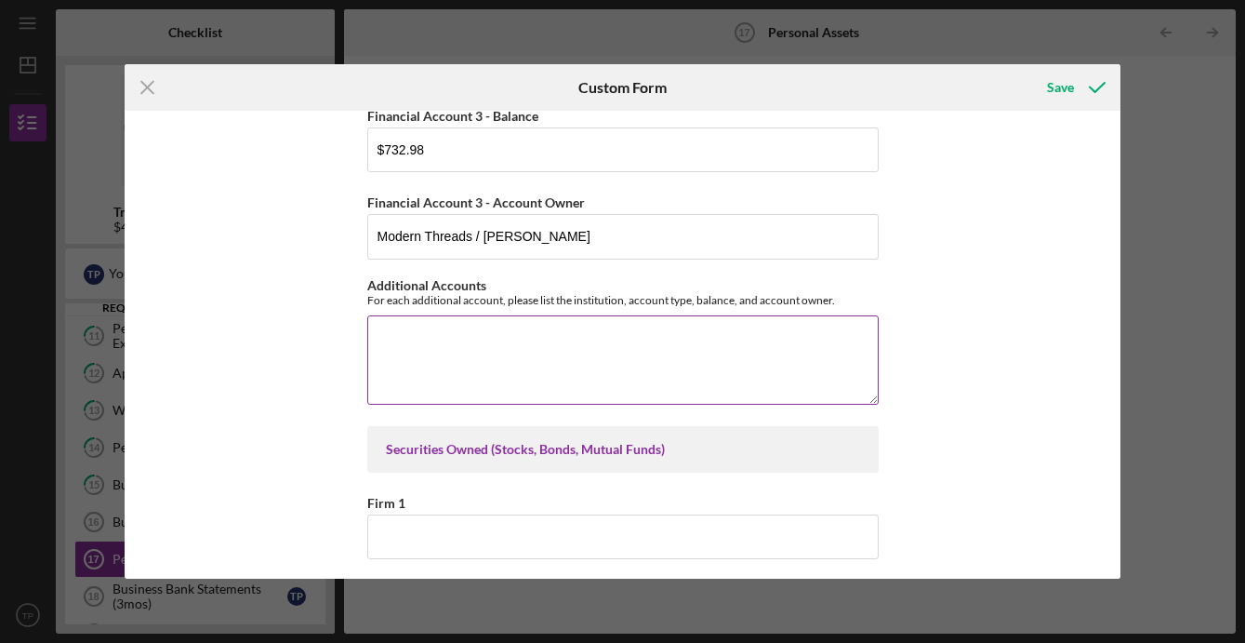
scroll to position [1201, 0]
type textarea "N"
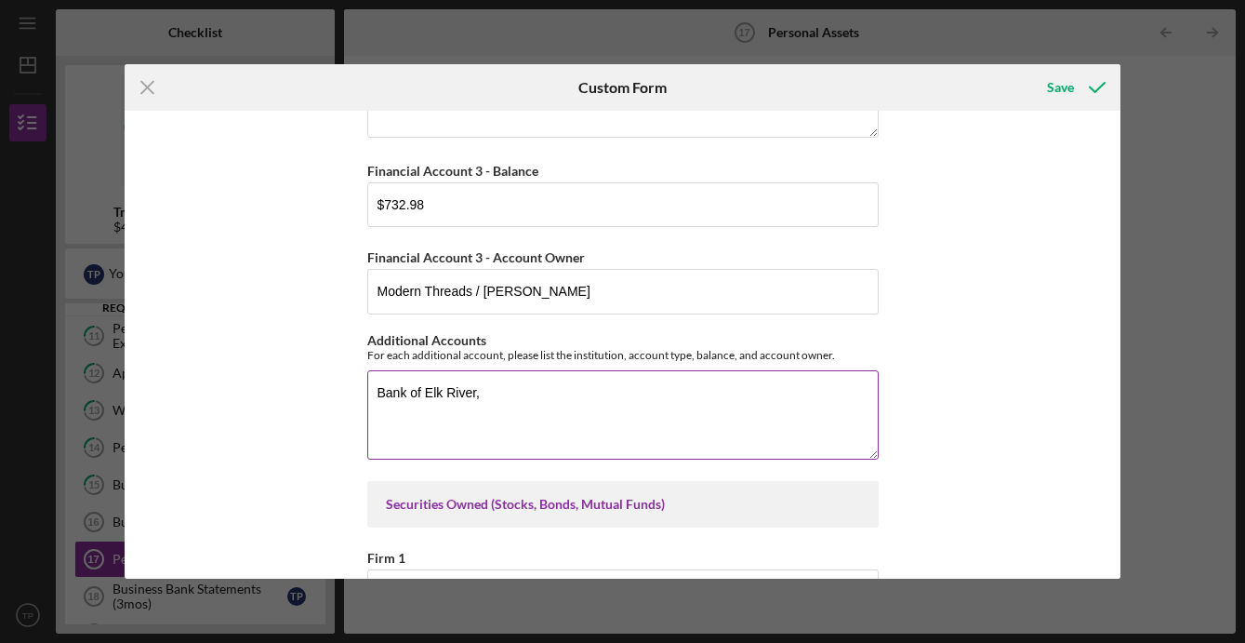
scroll to position [1146, 0]
click at [416, 408] on textarea "Bank of Elk River, Ivy Marketing Checking, $2.90, Ivy Marketing / [PERSON_NAME]…" at bounding box center [622, 412] width 511 height 89
click at [549, 412] on textarea "Bank of Elk River, Ivy Marketing Checking, $2.90, Ivy Marketing / [PERSON_NAME]…" at bounding box center [622, 412] width 511 height 89
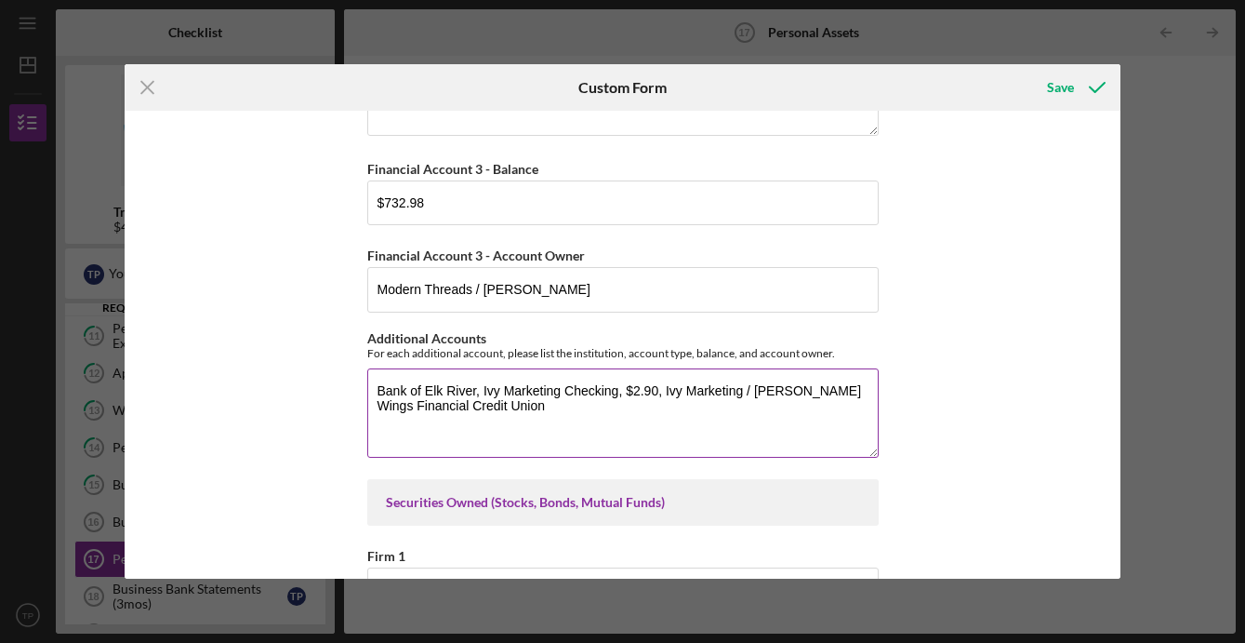
paste textarea "Wings Financial Credit Union"
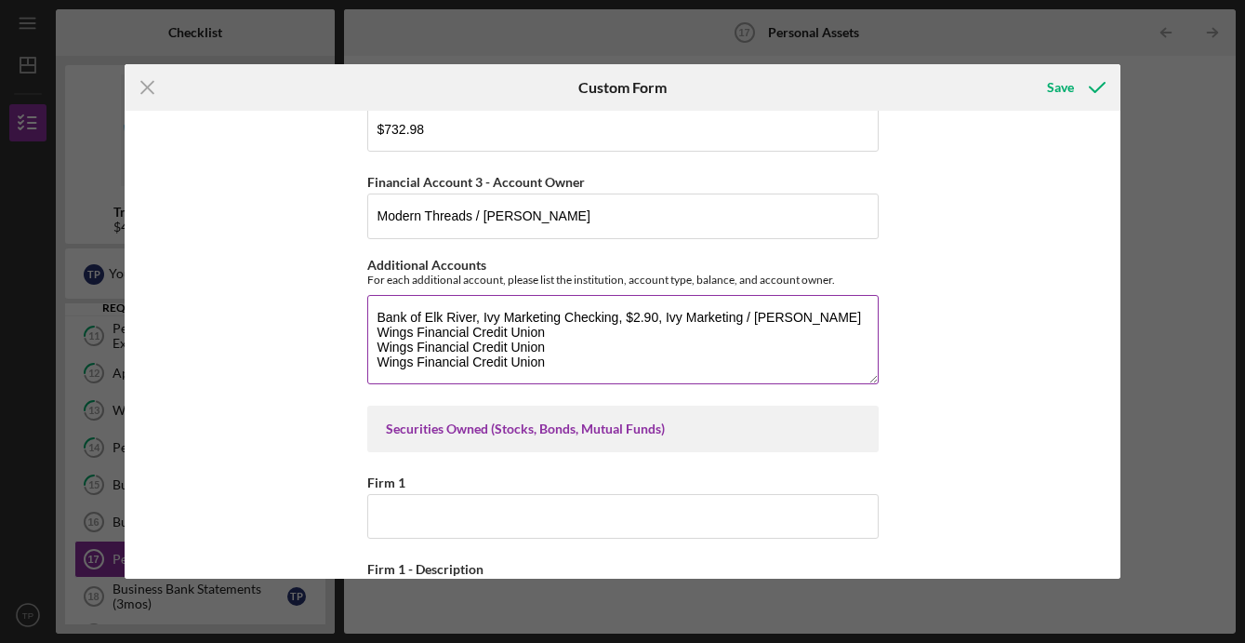
scroll to position [1189, 0]
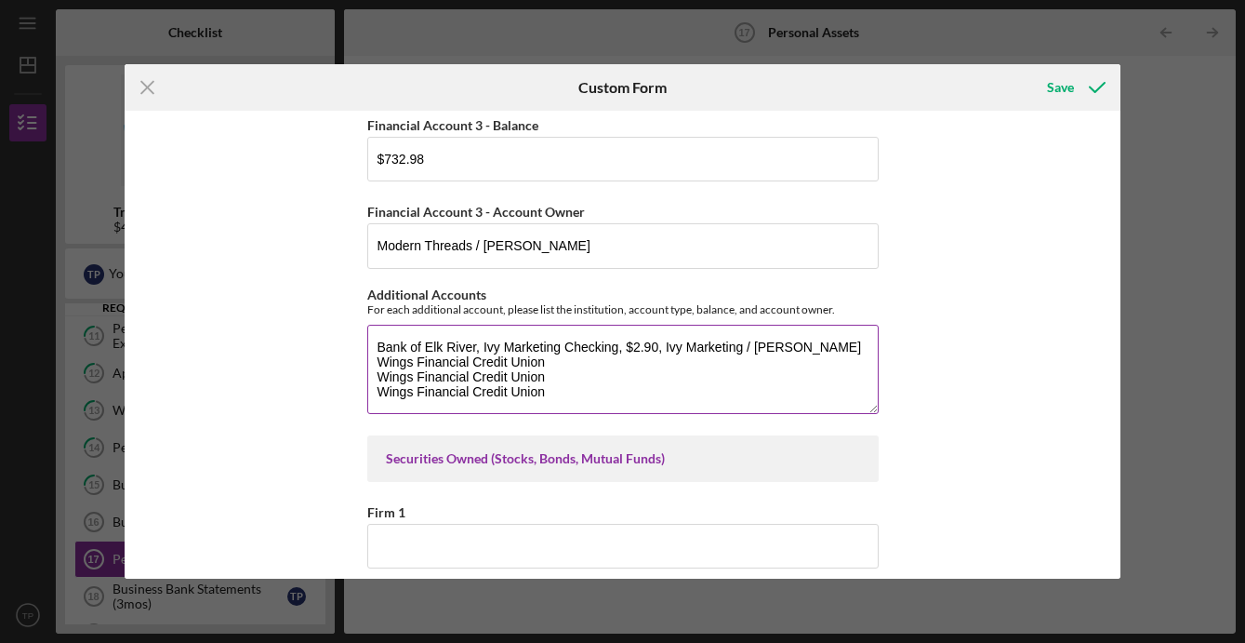
click at [552, 361] on textarea "Bank of Elk River, Ivy Marketing Checking, $2.90, Ivy Marketing / [PERSON_NAME]…" at bounding box center [622, 369] width 511 height 89
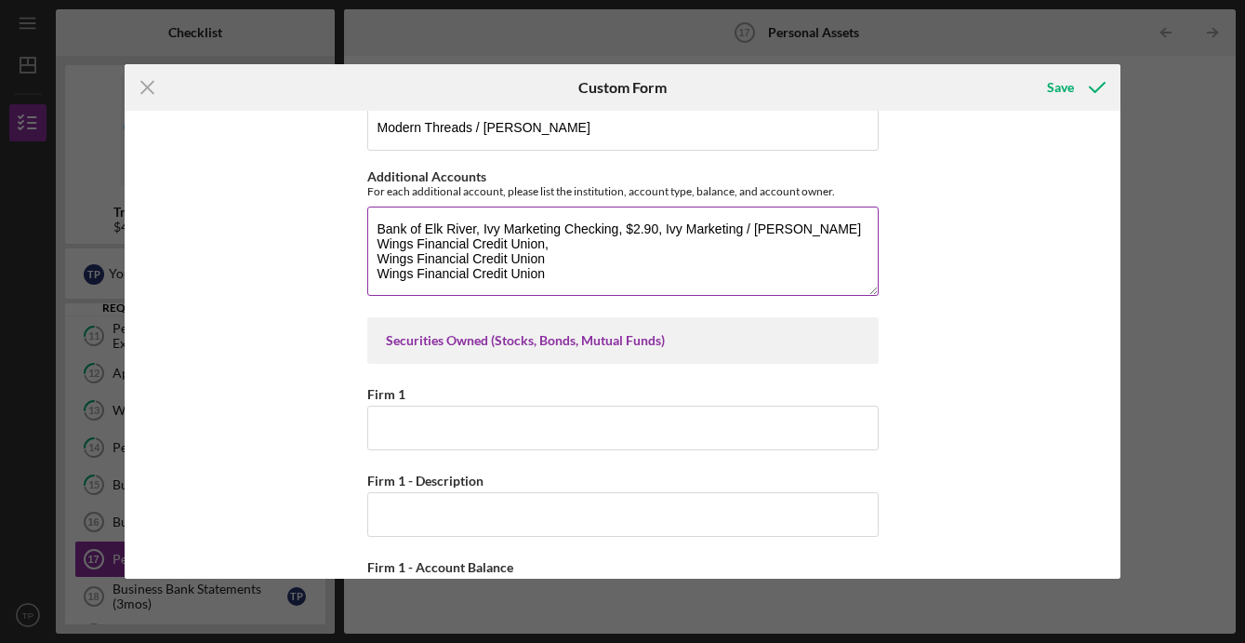
scroll to position [1290, 0]
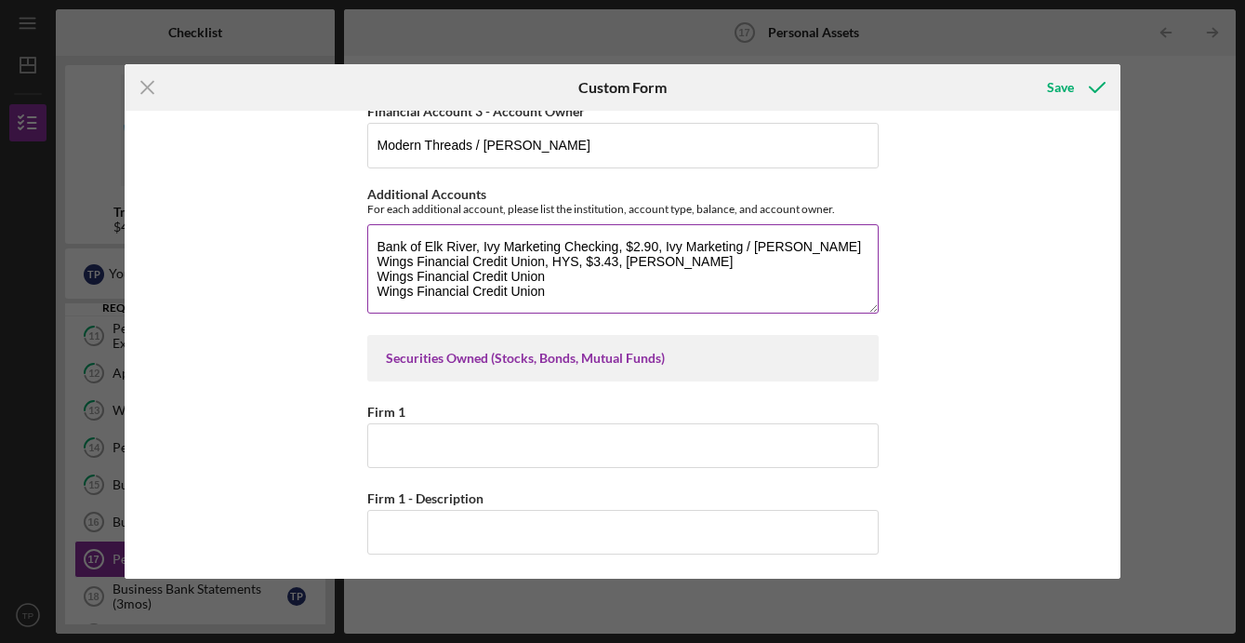
click at [564, 280] on textarea "Bank of Elk River, Ivy Marketing Checking, $2.90, Ivy Marketing / [PERSON_NAME]…" at bounding box center [622, 268] width 511 height 89
click at [489, 277] on textarea "Bank of Elk River, Ivy Marketing Checking, $2.90, Ivy Marketing / [PERSON_NAME]…" at bounding box center [622, 268] width 511 height 89
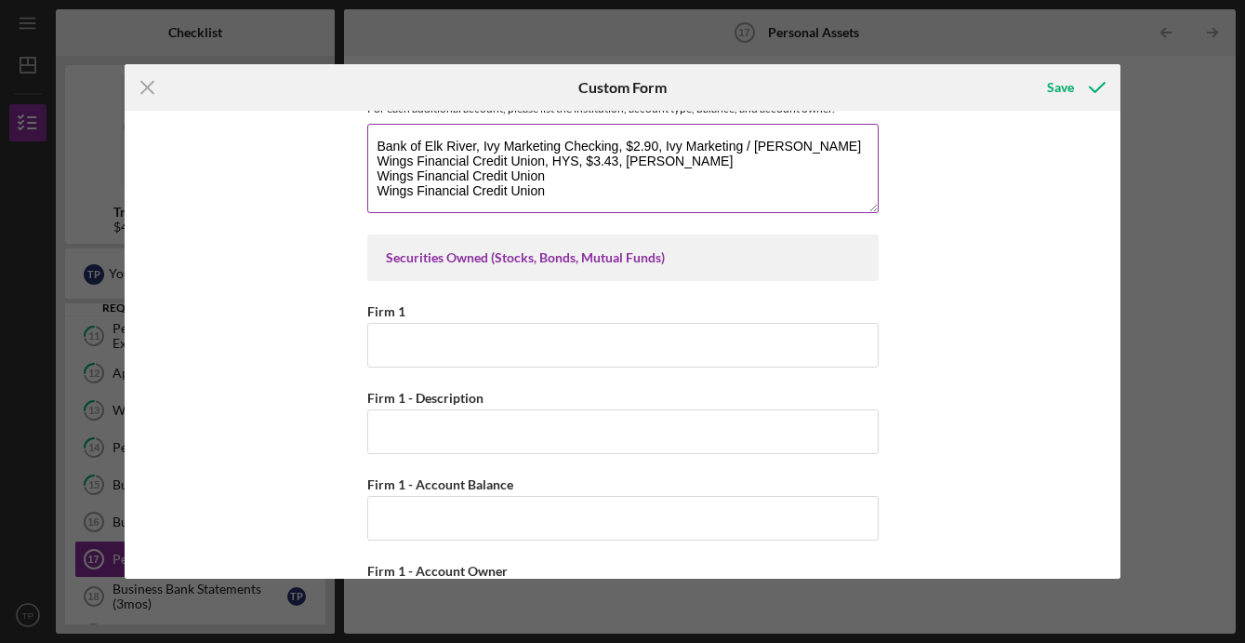
scroll to position [1389, 0]
click at [554, 174] on textarea "Bank of Elk River, Ivy Marketing Checking, $2.90, Ivy Marketing / [PERSON_NAME]…" at bounding box center [622, 169] width 511 height 89
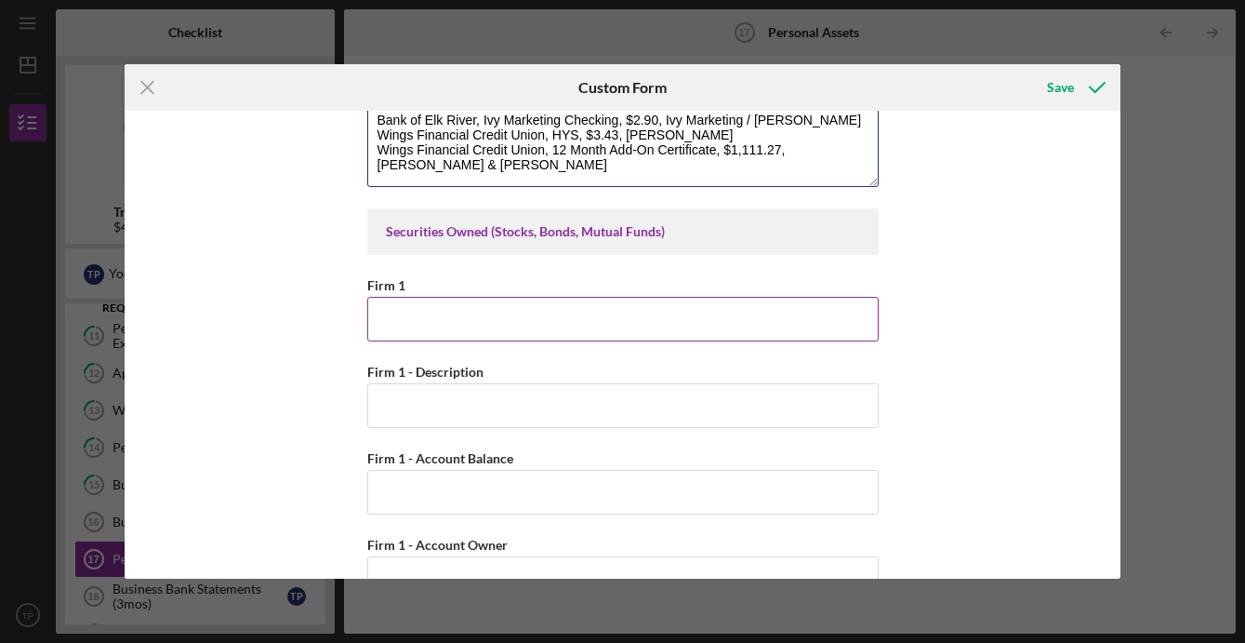
scroll to position [1488, 0]
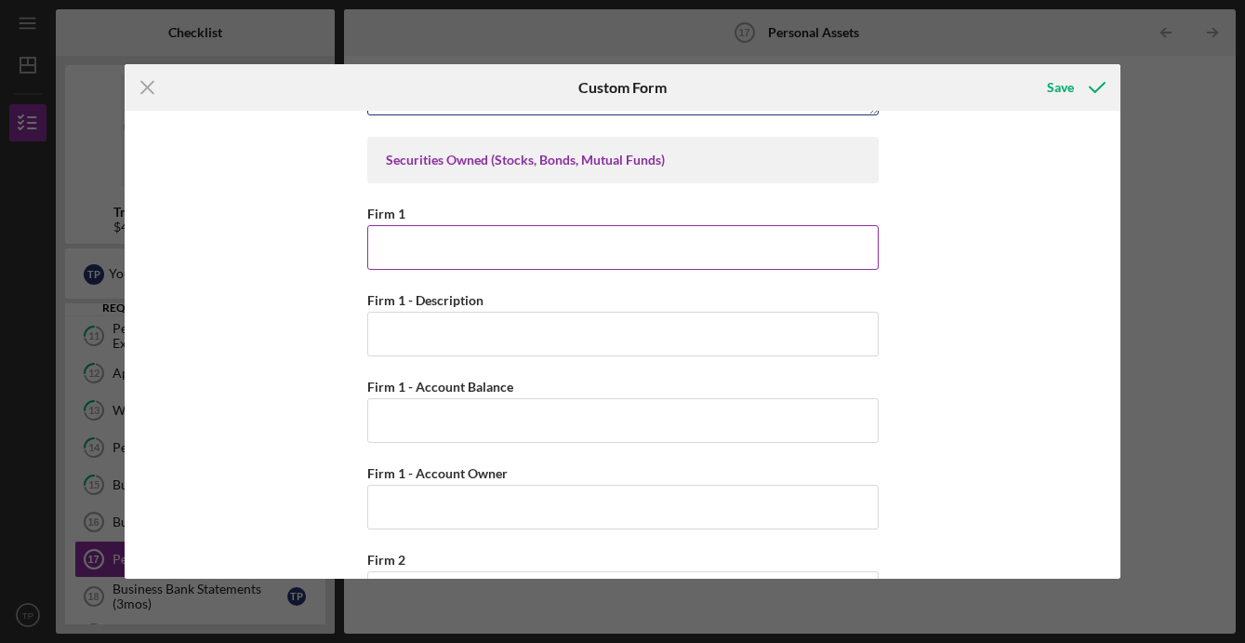
type textarea "Bank of Elk River, Ivy Marketing Checking, $2.90, Ivy Marketing / [PERSON_NAME]…"
click at [436, 263] on input "Firm 1" at bounding box center [622, 247] width 511 height 45
type input "Fidelity"
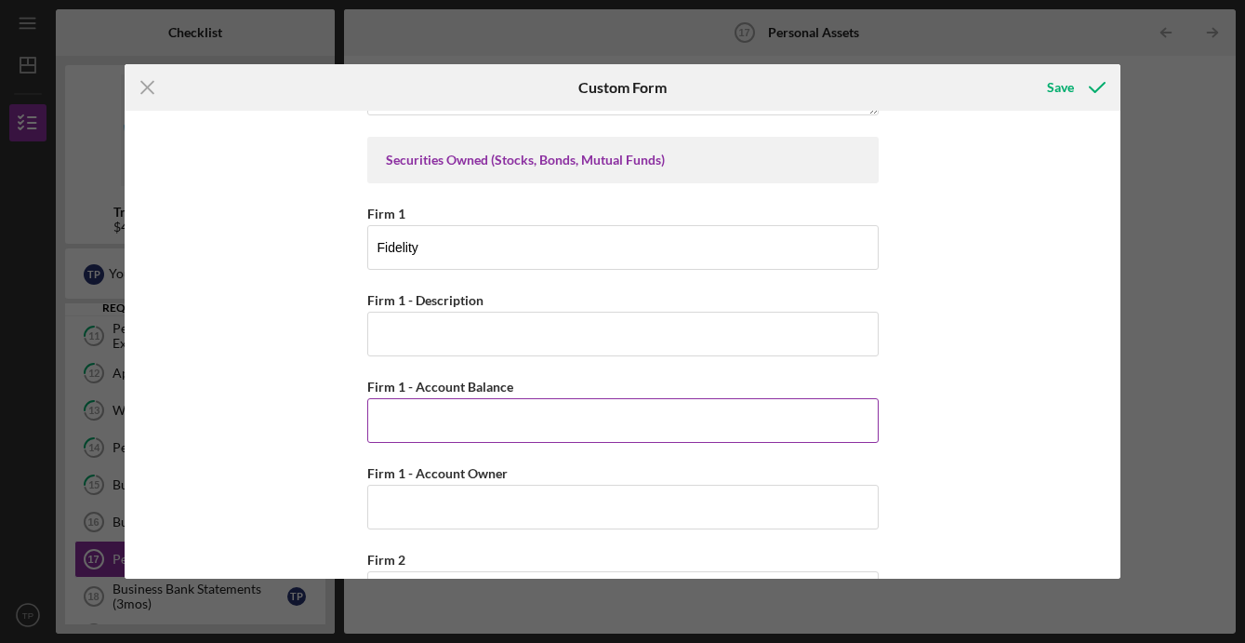
click at [473, 418] on input "Firm 1 - Account Balance" at bounding box center [622, 420] width 511 height 45
type input "$200.23"
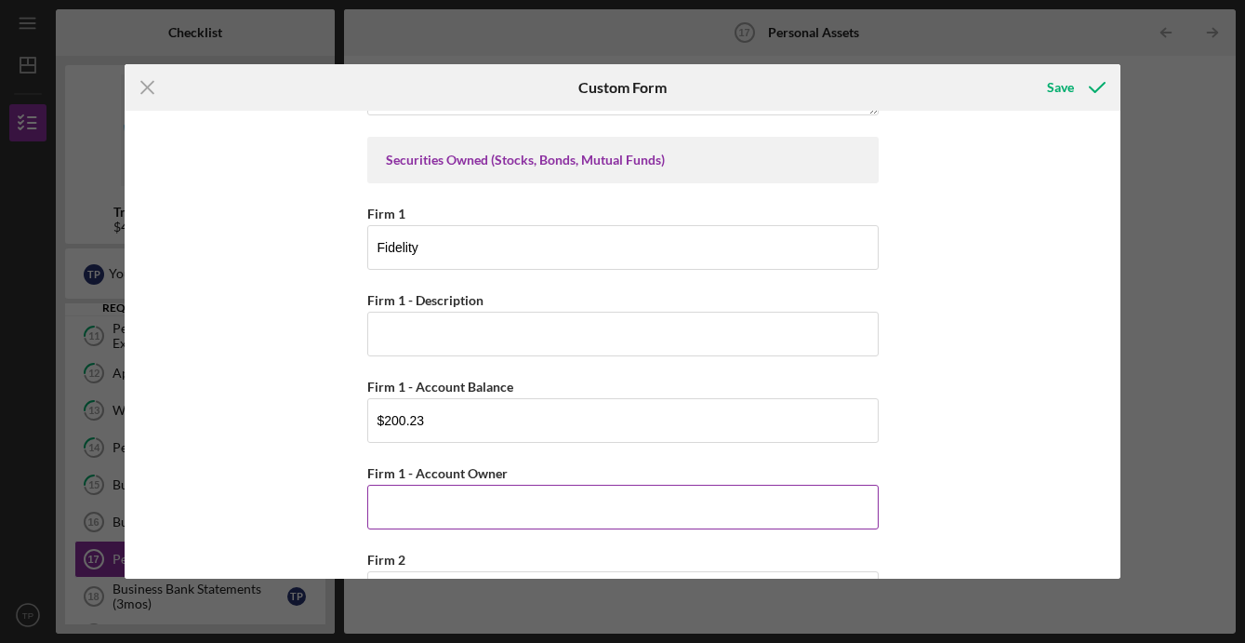
click at [469, 507] on input "Firm 1 - Account Owner" at bounding box center [622, 507] width 511 height 45
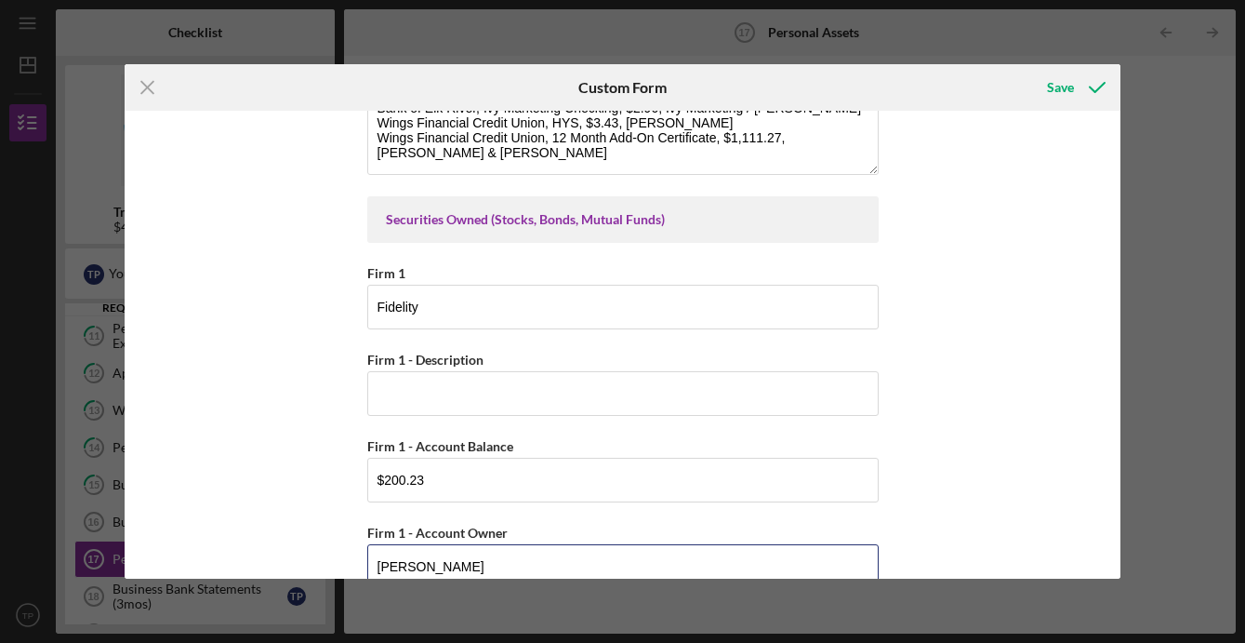
scroll to position [1432, 0]
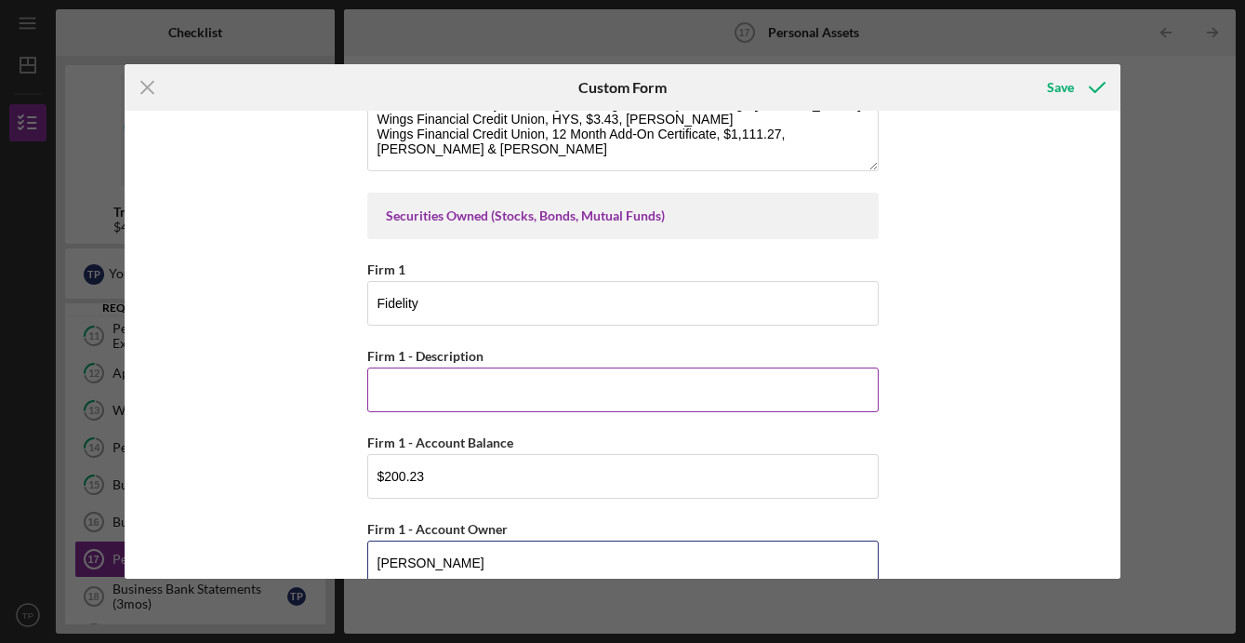
type input "[PERSON_NAME]"
click at [418, 392] on input "Firm 1 - Description" at bounding box center [622, 389] width 511 height 45
click at [392, 396] on input "Stocks" at bounding box center [622, 389] width 511 height 45
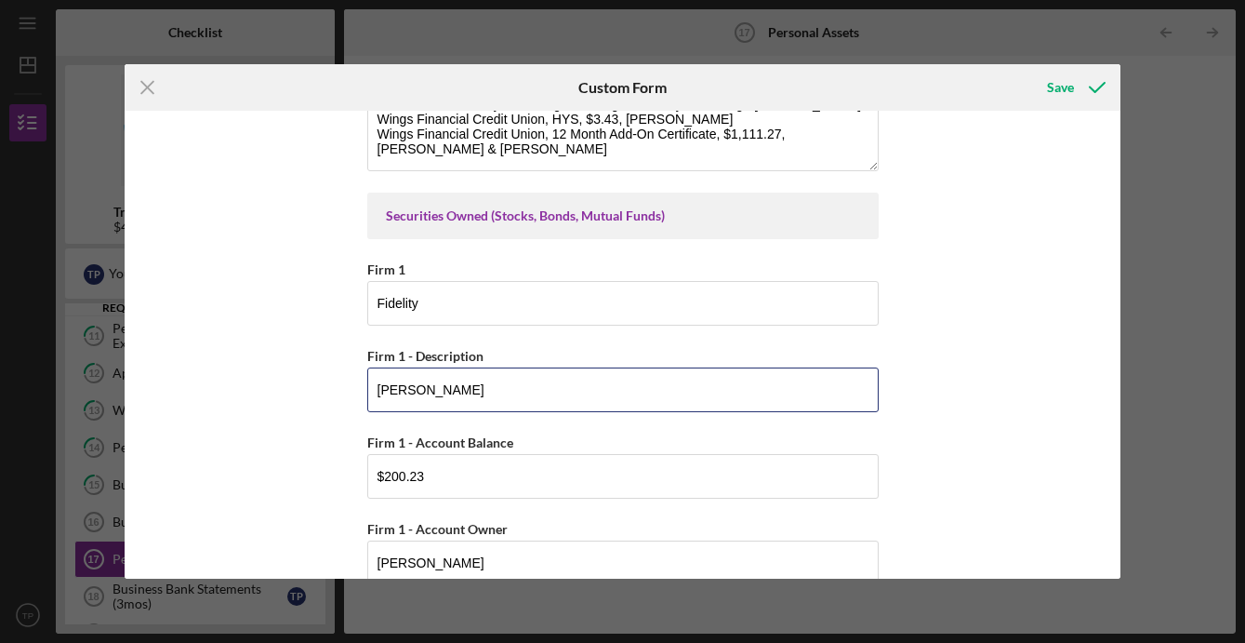
type input "[PERSON_NAME]"
click at [308, 435] on div "Cash, Checking, Savings, & Money Market Accounts Please list all accounts in wh…" at bounding box center [623, 345] width 996 height 468
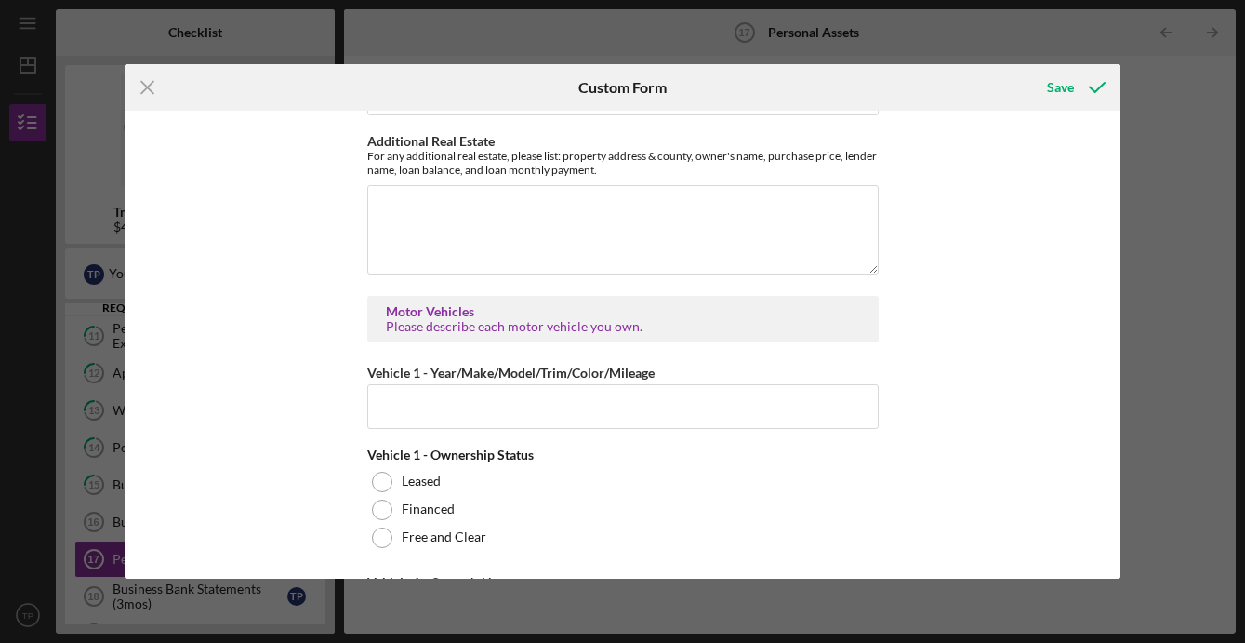
scroll to position [4763, 0]
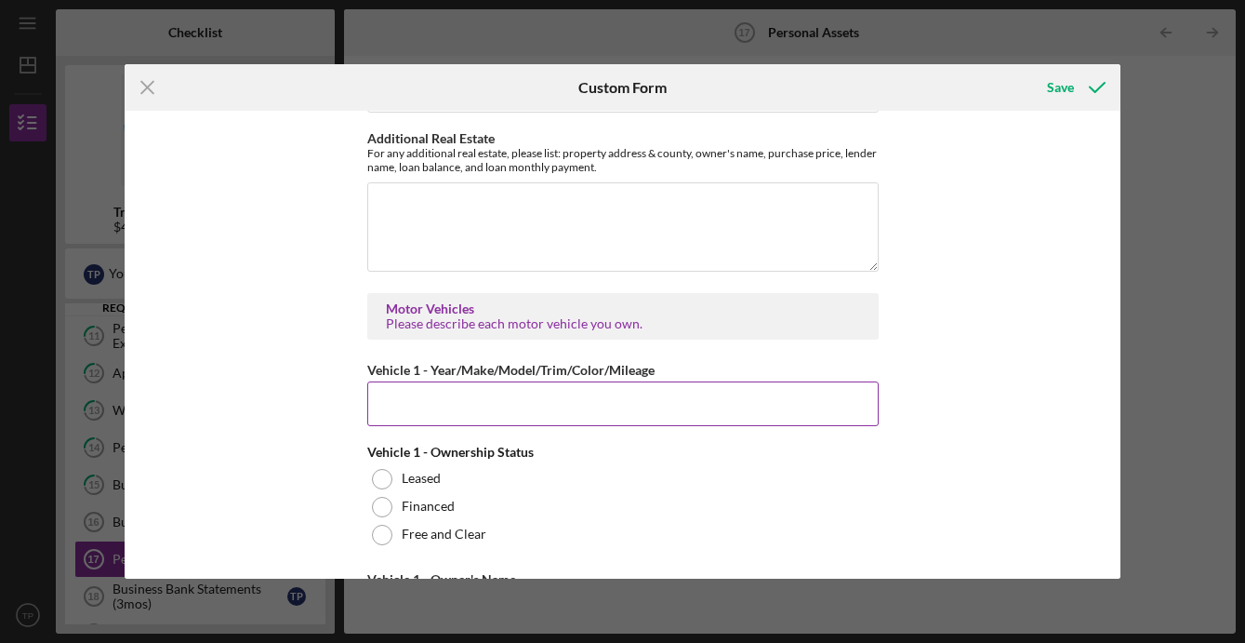
click at [462, 407] on input "Vehicle 1 - Year/Make/Model/Trim/Color/Mileage" at bounding box center [622, 403] width 511 height 45
click at [588, 403] on input "2017 Ford Expedition EL King Ranch White Gold 168,000 Miles" at bounding box center [622, 403] width 511 height 45
click at [663, 406] on input "2017 Ford Expedition EL [GEOGRAPHIC_DATA], White Gold 168,000 Miles" at bounding box center [622, 403] width 511 height 45
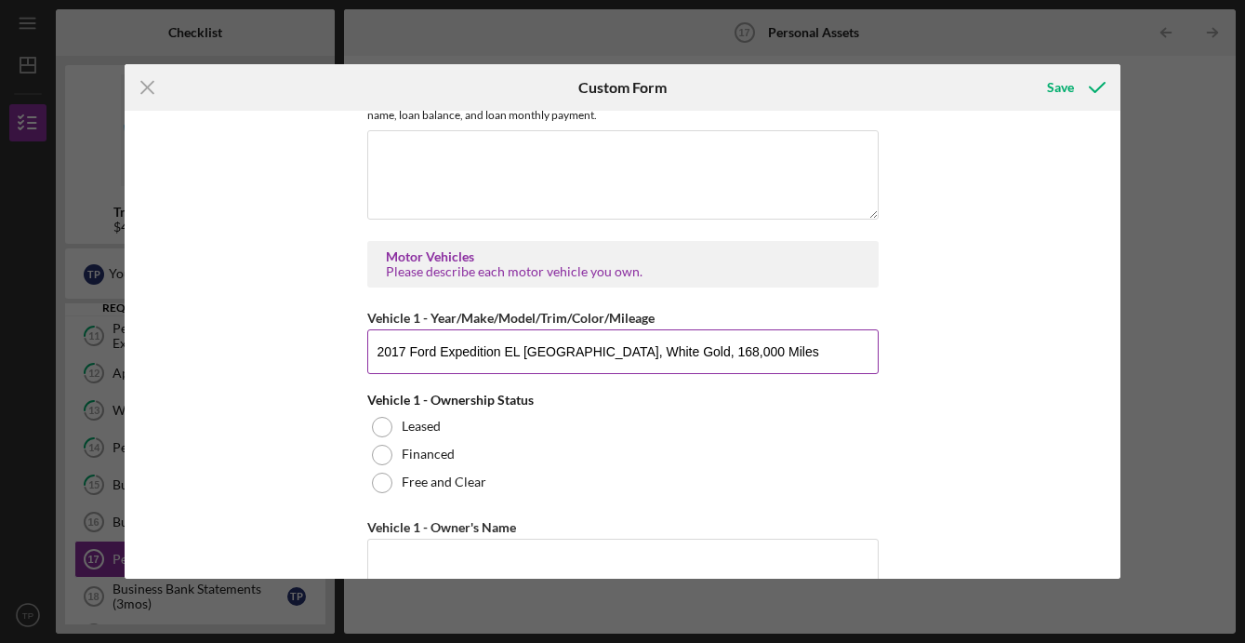
scroll to position [4821, 0]
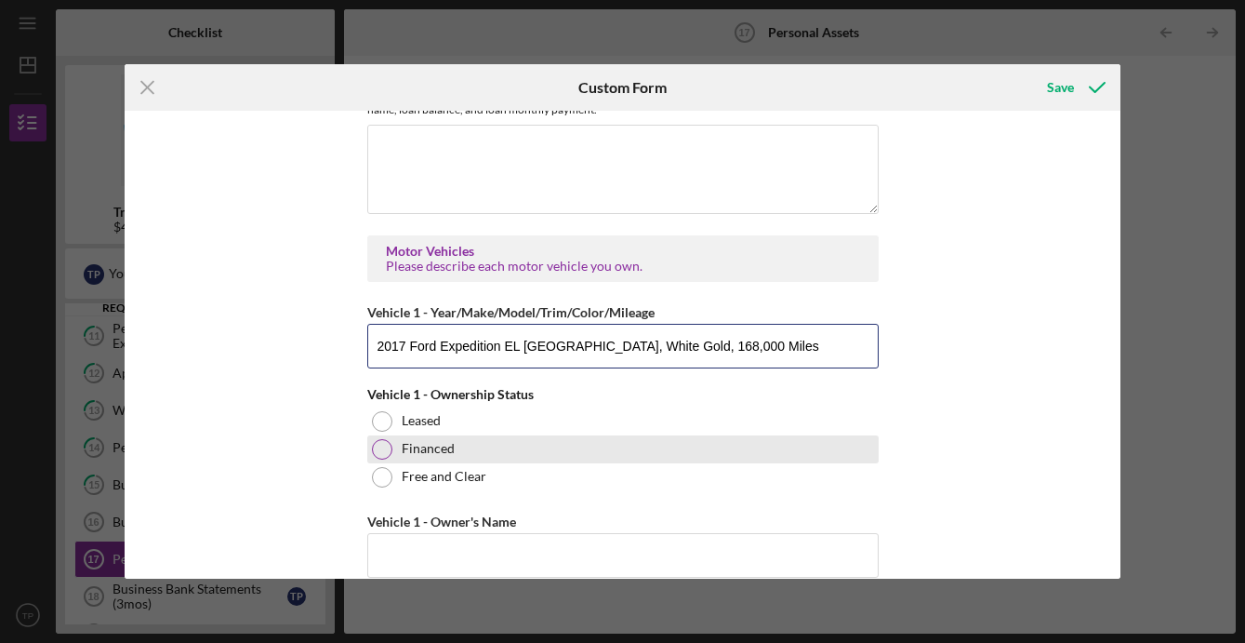
type input "2017 Ford Expedition EL [GEOGRAPHIC_DATA], White Gold, 168,000 Miles"
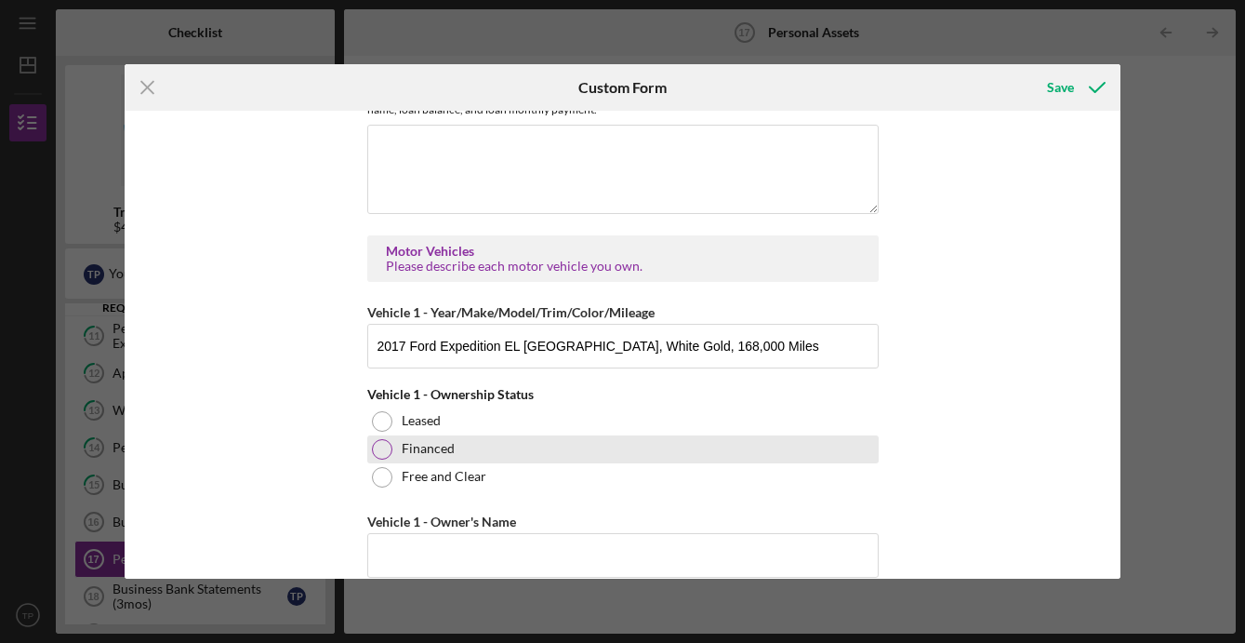
click at [405, 445] on label "Financed" at bounding box center [428, 448] width 53 height 15
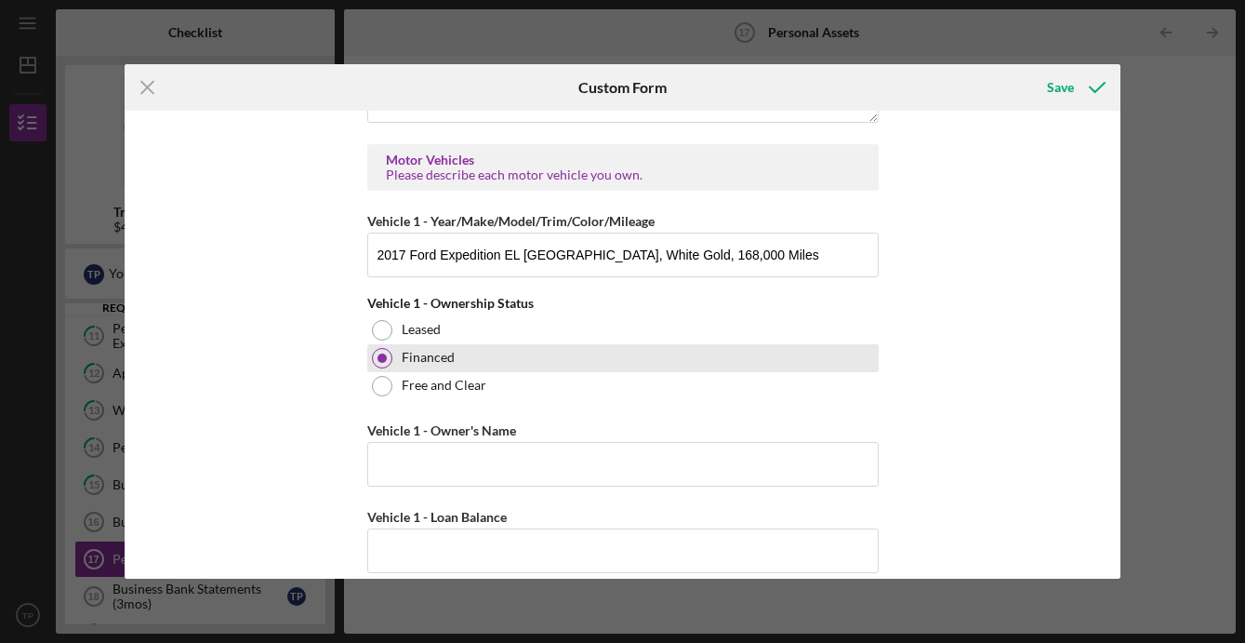
scroll to position [4914, 0]
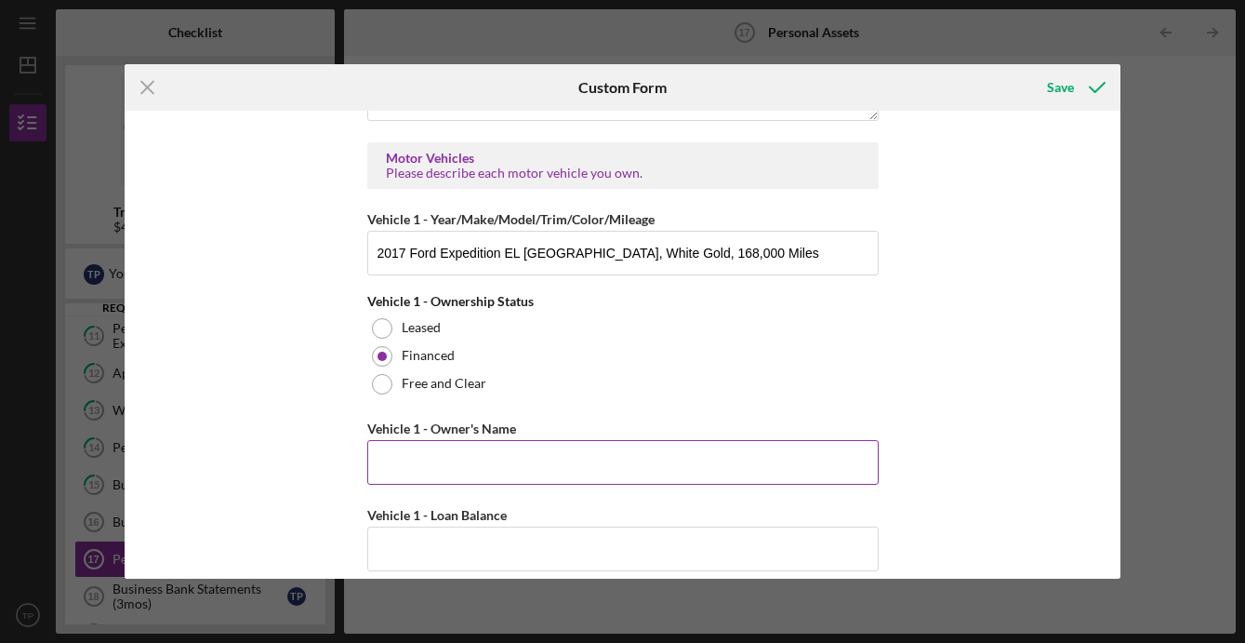
click at [404, 454] on input "Vehicle 1 - Owner's Name" at bounding box center [622, 462] width 511 height 45
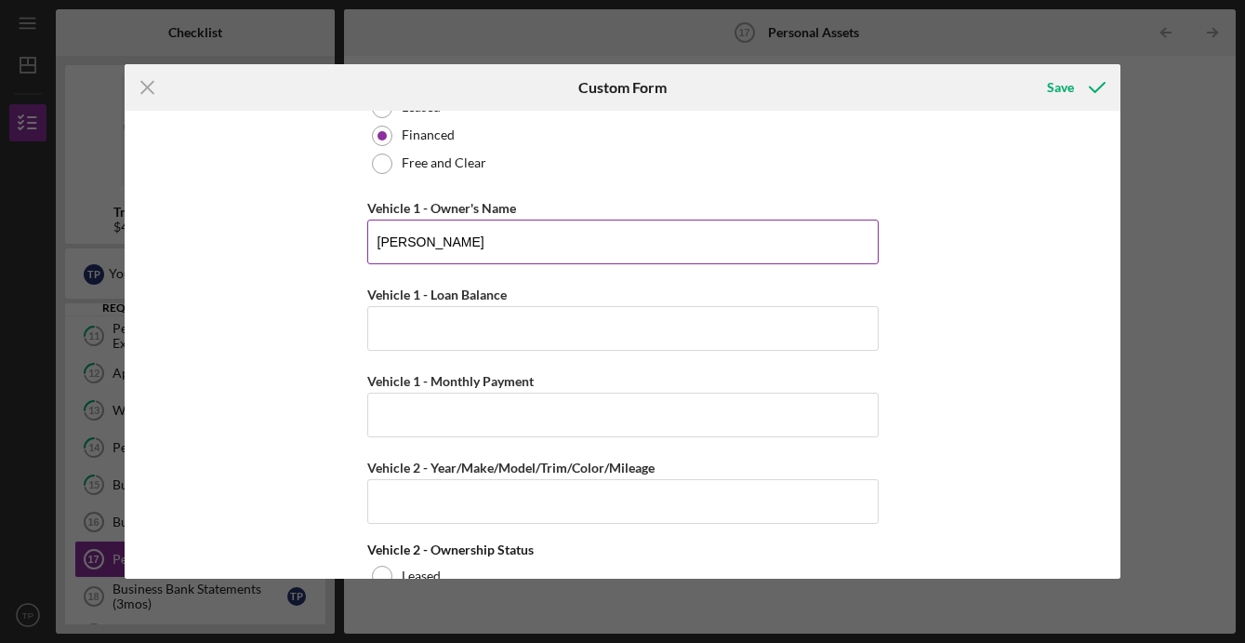
scroll to position [5136, 0]
type input "[PERSON_NAME]"
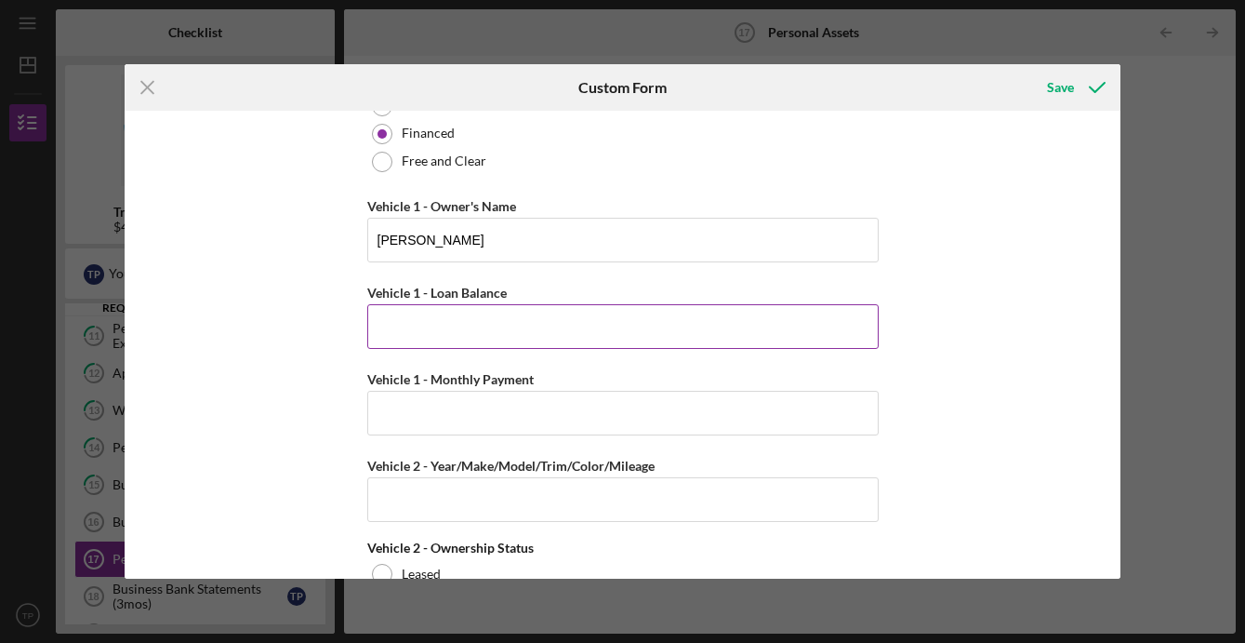
click at [406, 321] on input "Vehicle 1 - Loan Balance" at bounding box center [622, 326] width 511 height 45
type input "$16,205.31"
click at [283, 417] on div "Cash, Checking, Savings, & Money Market Accounts Please list all accounts in wh…" at bounding box center [623, 345] width 996 height 468
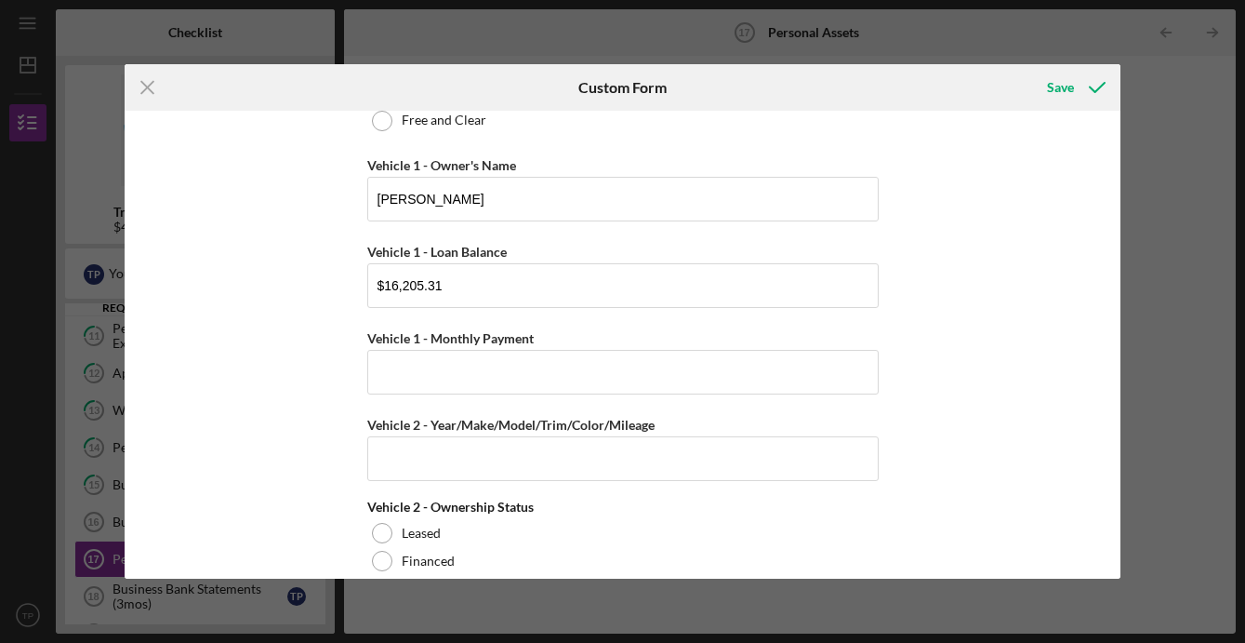
scroll to position [5179, 0]
click at [472, 372] on input "Vehicle 1 - Monthly Payment" at bounding box center [622, 370] width 511 height 45
type input "$571.34"
click at [328, 457] on div "Cash, Checking, Savings, & Money Market Accounts Please list all accounts in wh…" at bounding box center [623, 345] width 996 height 468
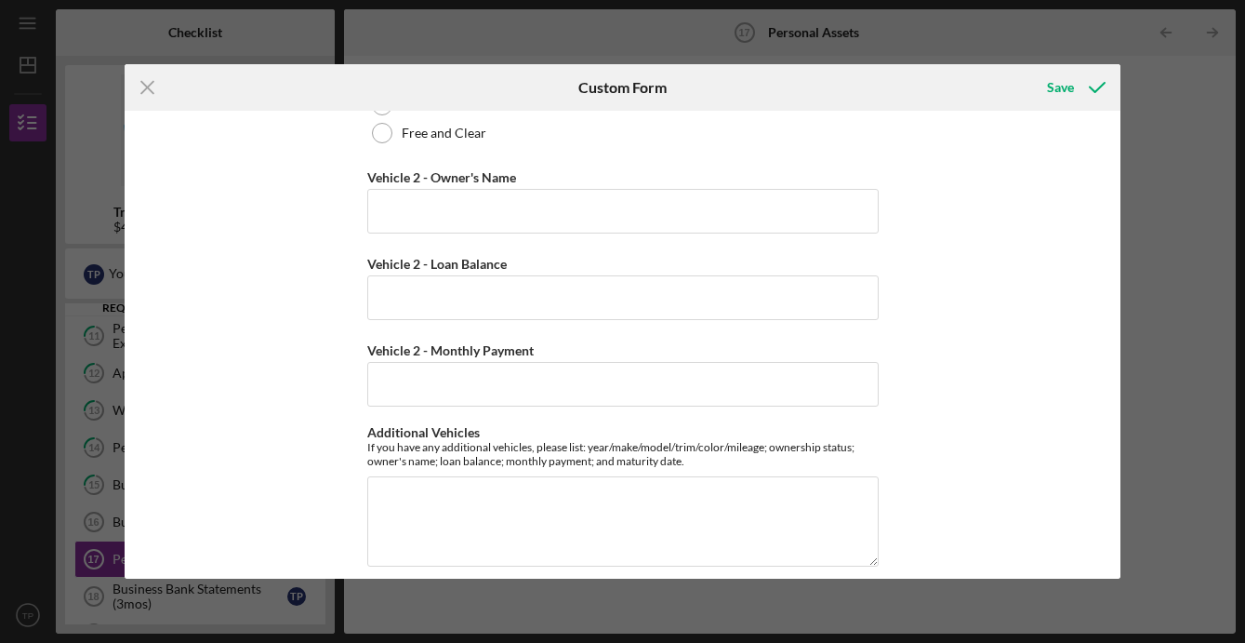
scroll to position [5651, 0]
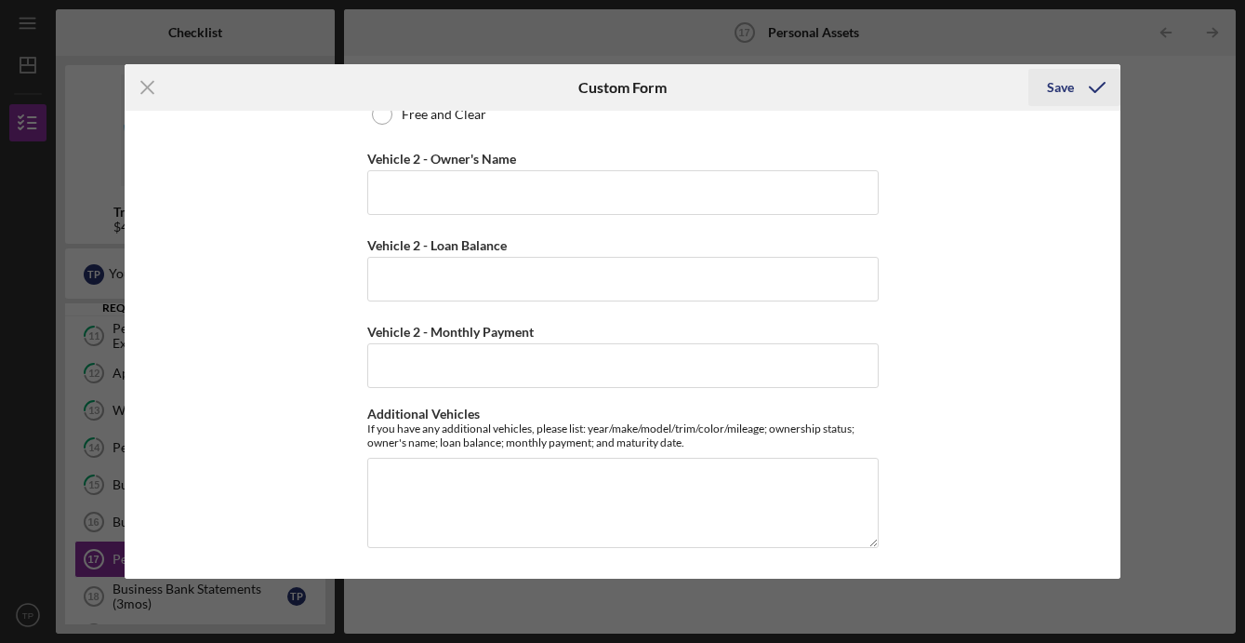
click at [1077, 90] on icon "submit" at bounding box center [1097, 87] width 46 height 46
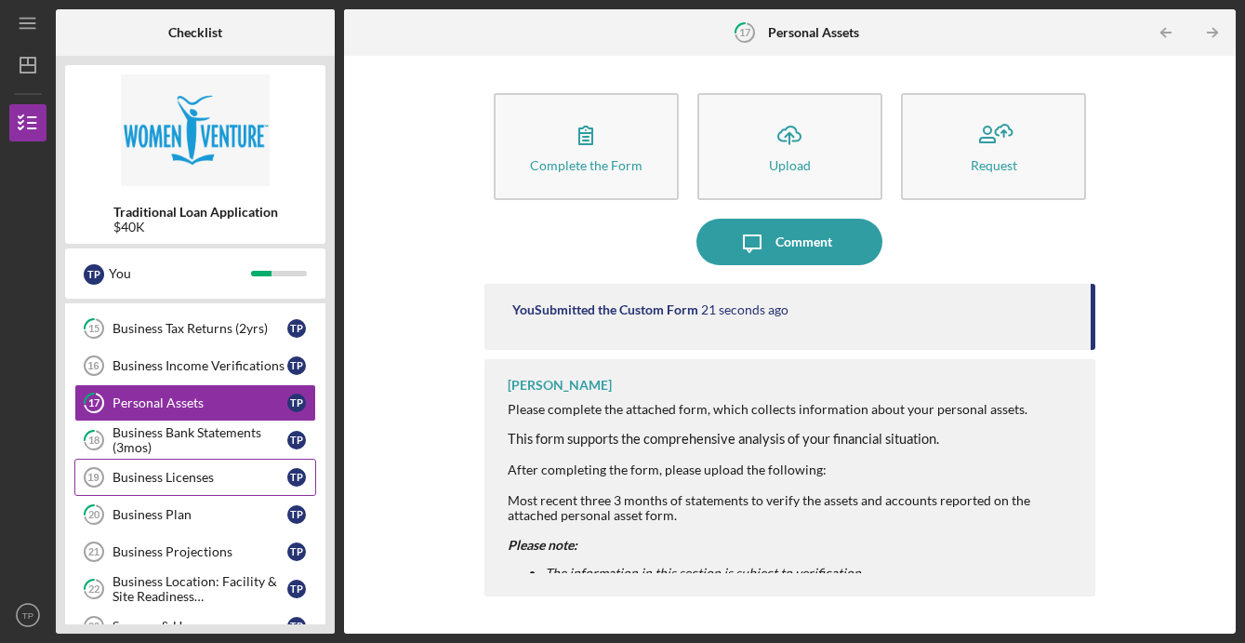
scroll to position [503, 0]
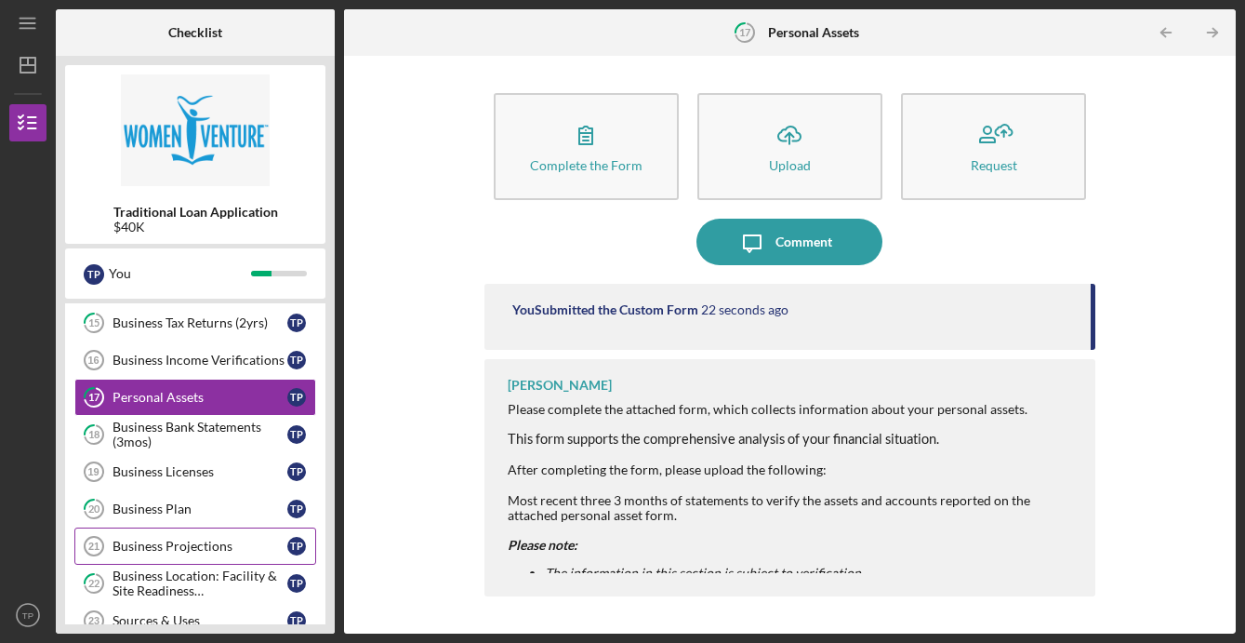
click at [190, 549] on div "Business Projections" at bounding box center [200, 545] width 175 height 15
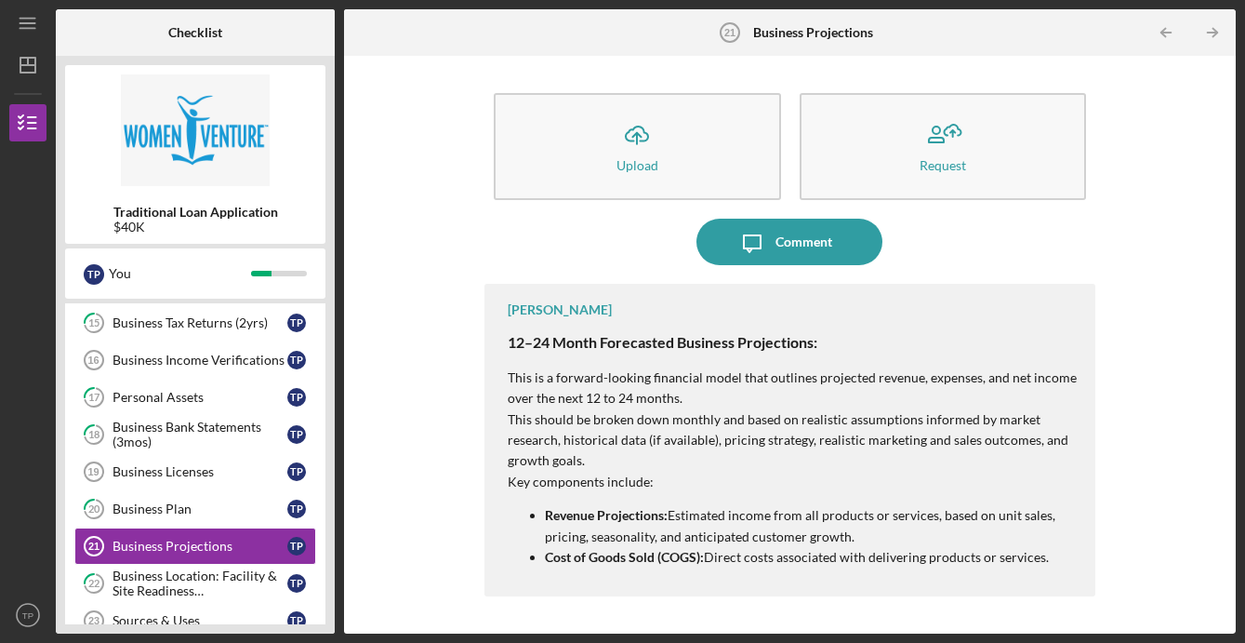
click at [657, 470] on p "This should be broken down monthly and based on realistic assumptions informed …" at bounding box center [792, 440] width 569 height 62
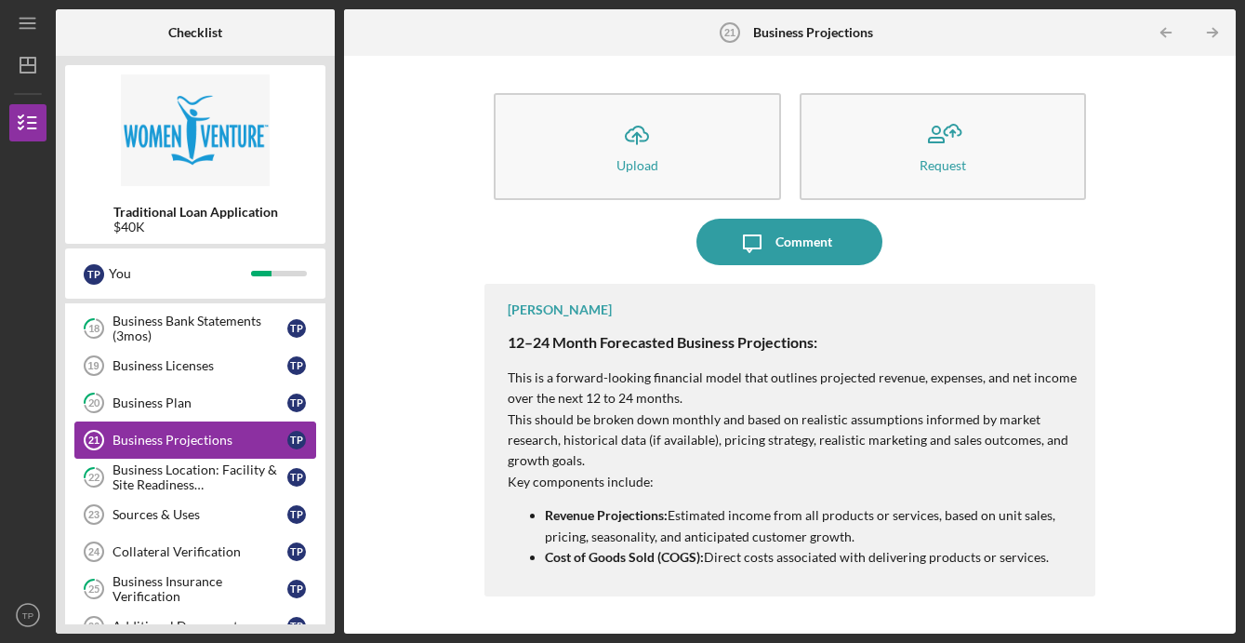
scroll to position [612, 0]
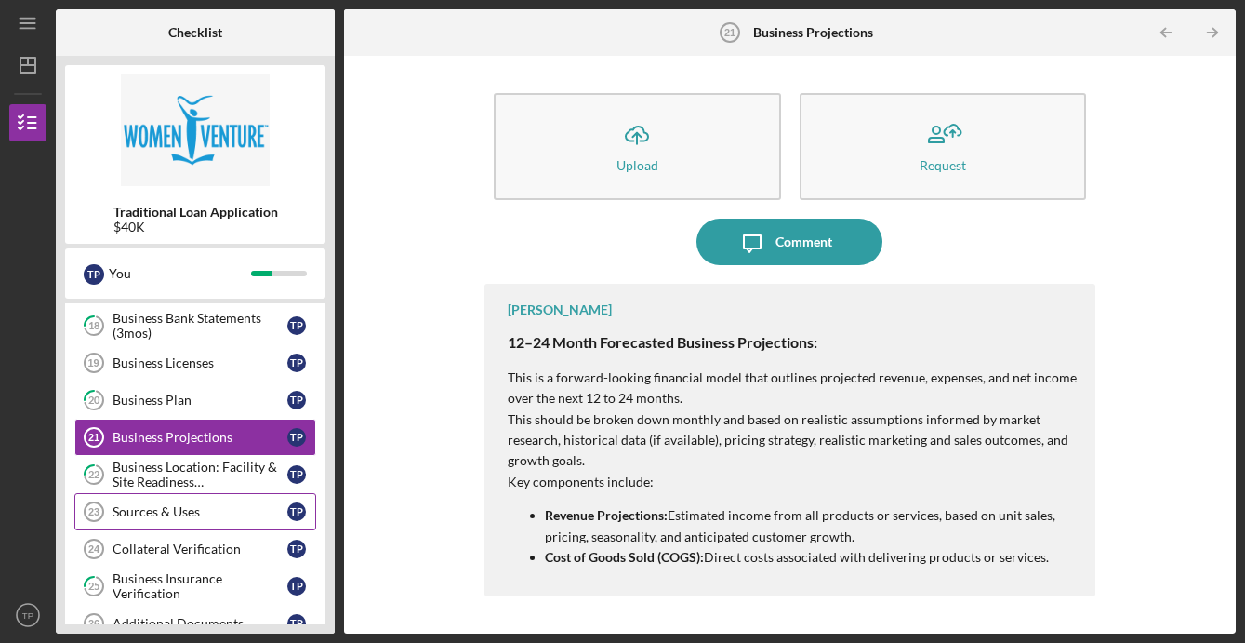
click at [177, 520] on link "Sources & Uses 23 Sources & Uses T P" at bounding box center [195, 511] width 242 height 37
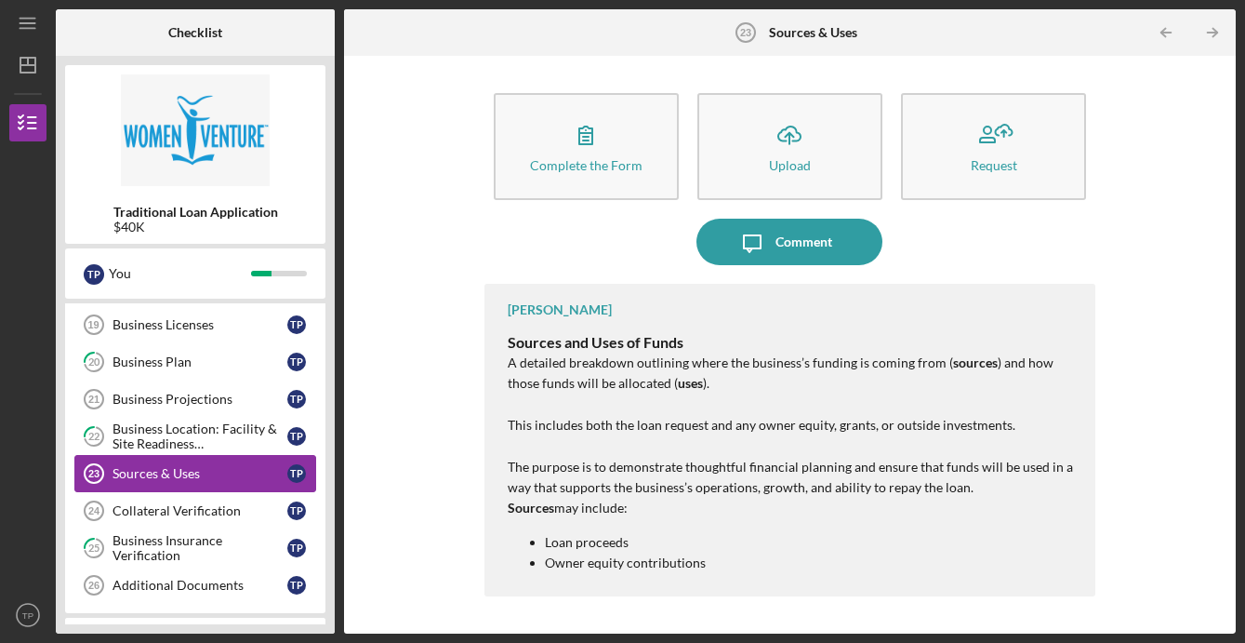
scroll to position [654, 0]
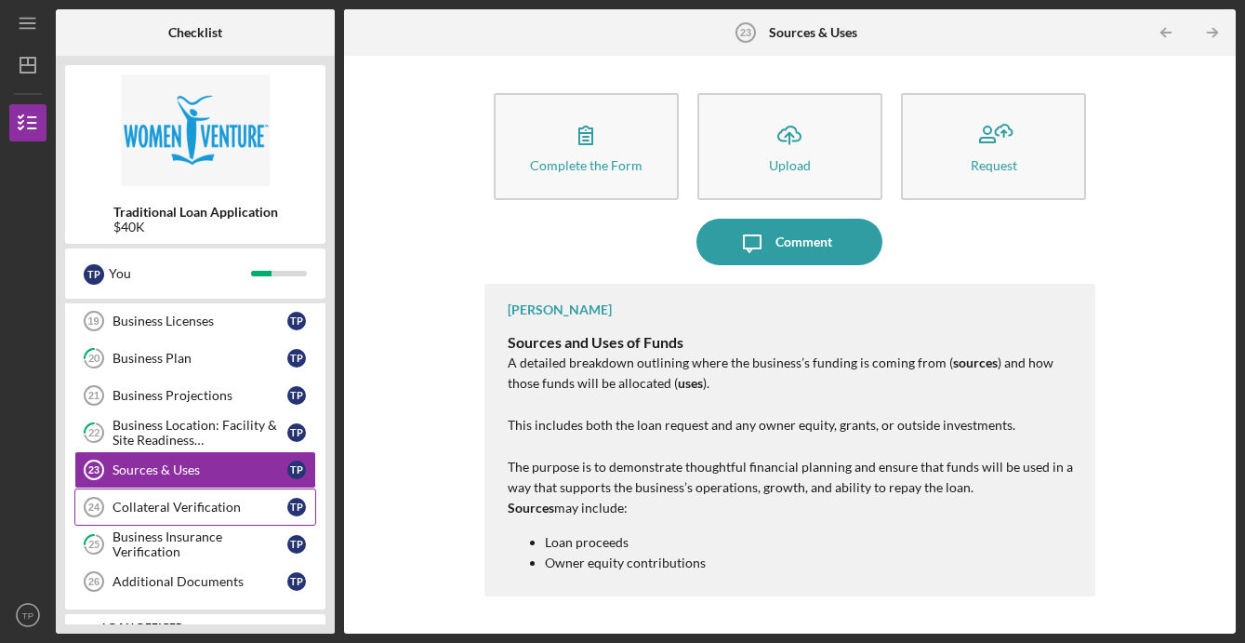
click at [229, 511] on div "Collateral Verification" at bounding box center [200, 506] width 175 height 15
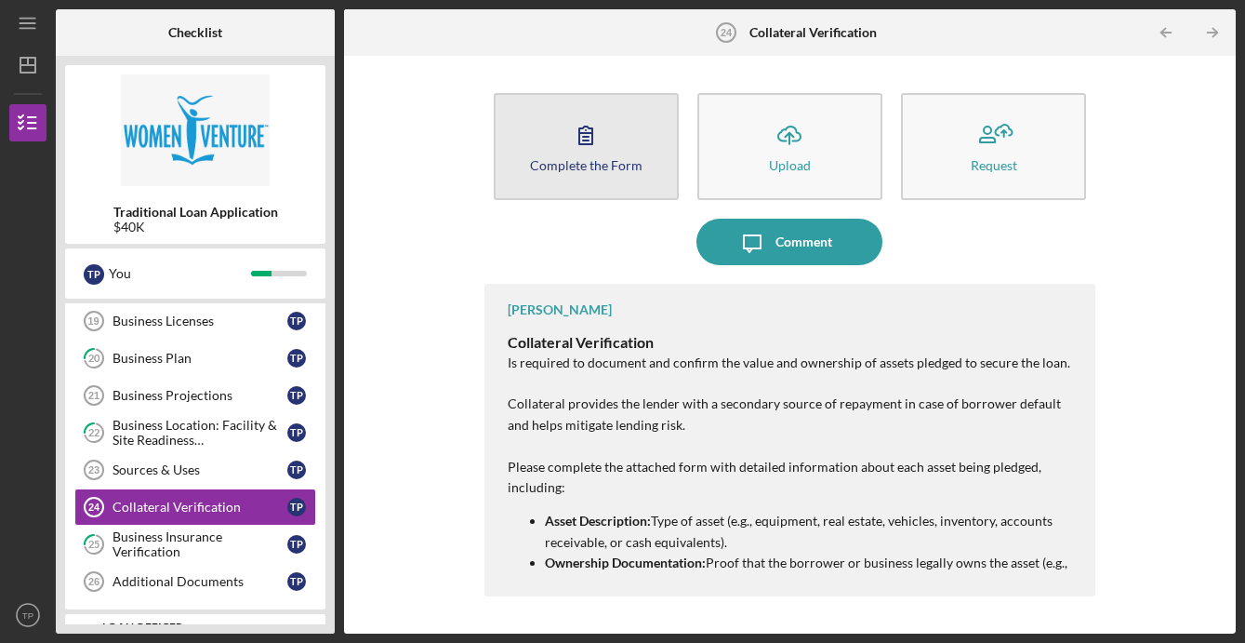
click at [569, 178] on button "Complete the Form Form" at bounding box center [586, 146] width 185 height 107
click at [600, 152] on icon "button" at bounding box center [586, 135] width 46 height 46
click at [612, 138] on button "Complete the Form Form" at bounding box center [586, 146] width 185 height 107
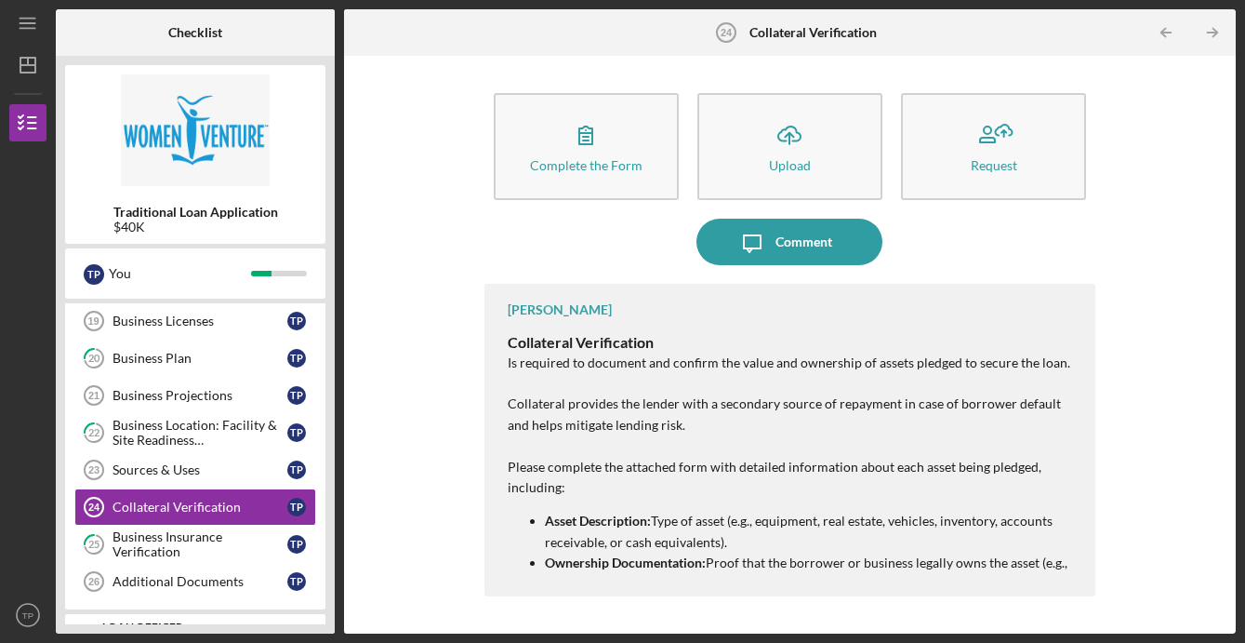
click at [391, 467] on div "Complete the Form Form Icon/Upload Upload Request Icon/Message Comment [PERSON_…" at bounding box center [789, 344] width 873 height 559
click at [166, 468] on div "Sources & Uses" at bounding box center [200, 469] width 175 height 15
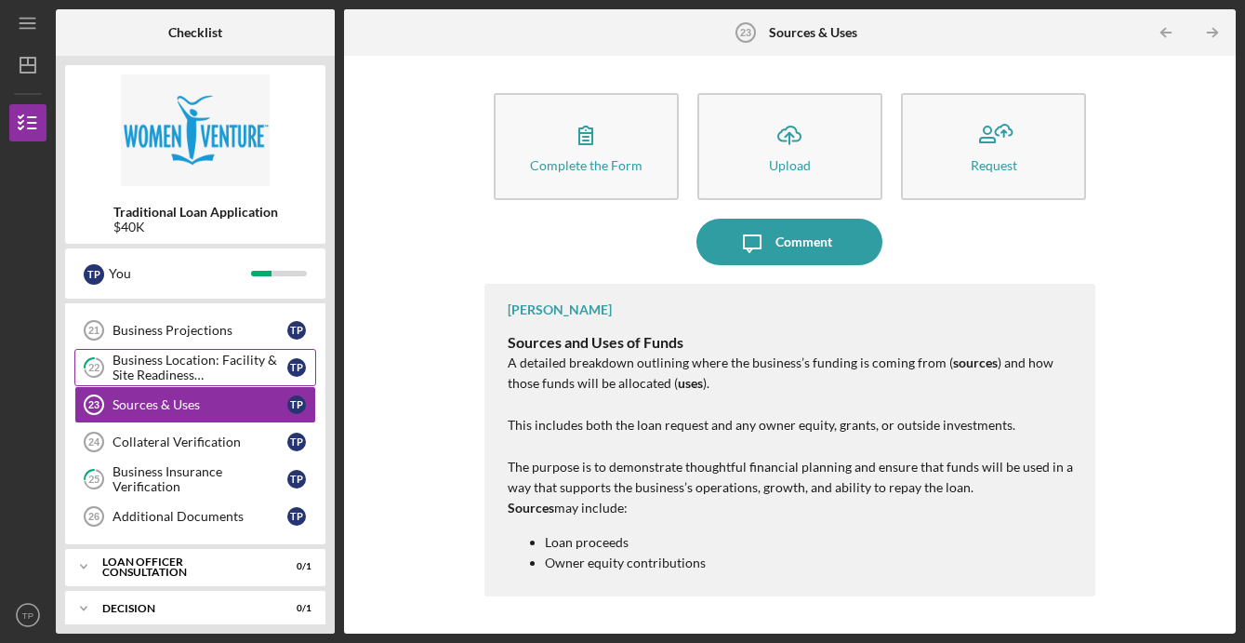
scroll to position [732, 0]
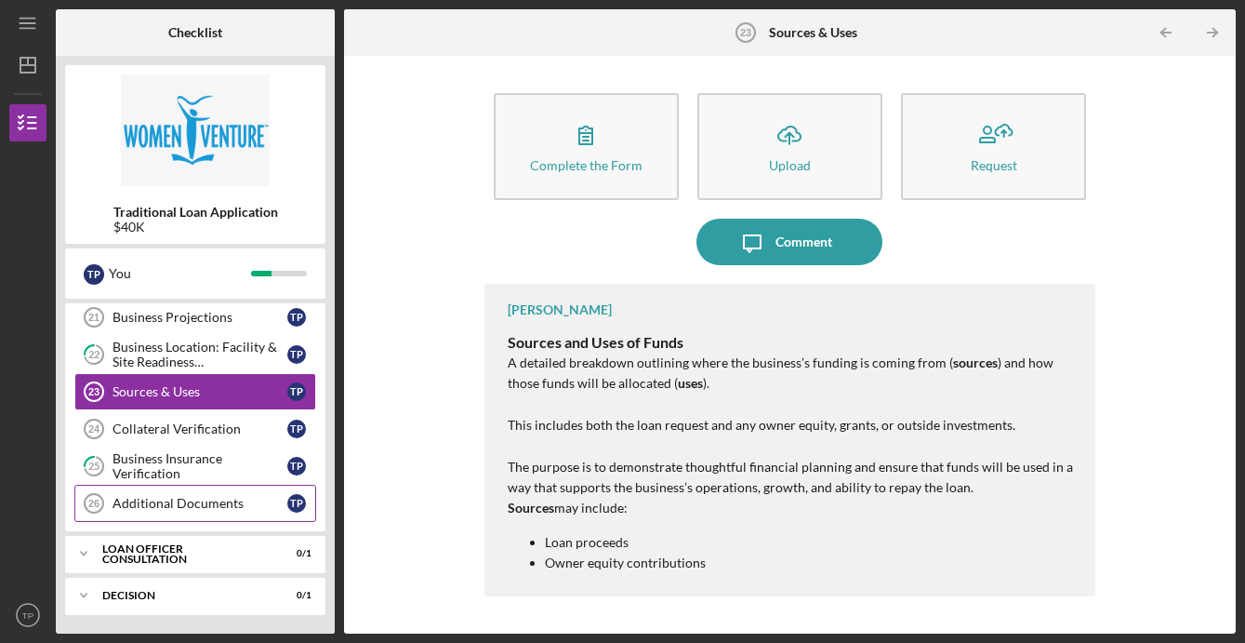
click at [164, 513] on link "Additional Documents 26 Additional Documents T P" at bounding box center [195, 503] width 242 height 37
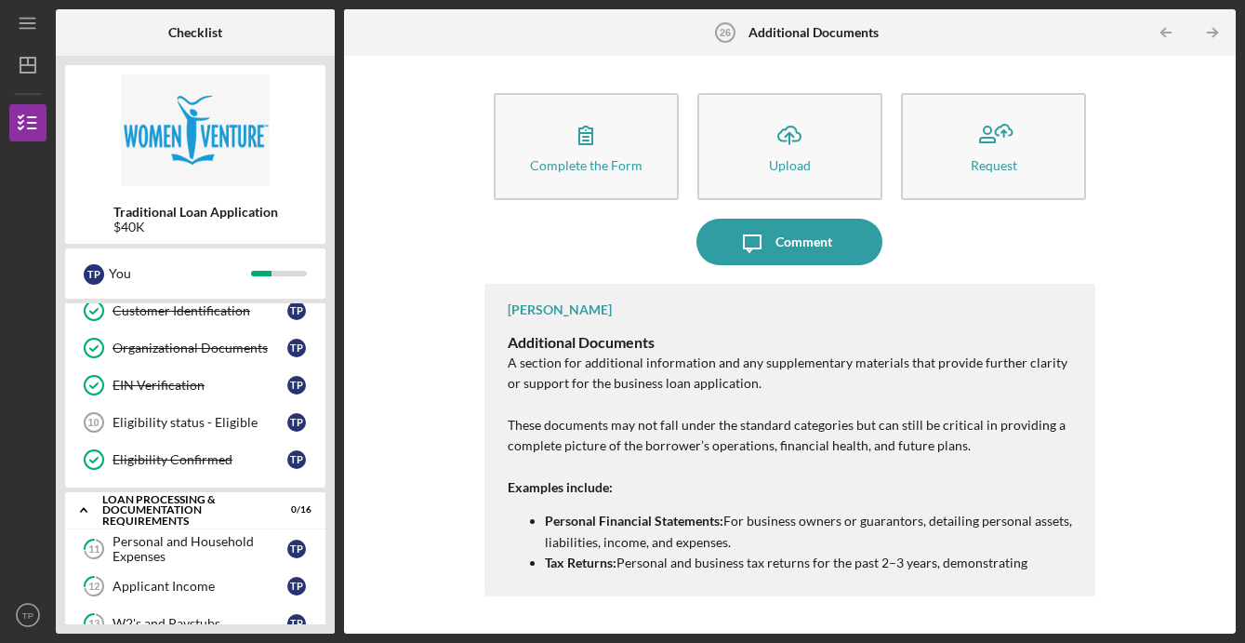
scroll to position [138, 0]
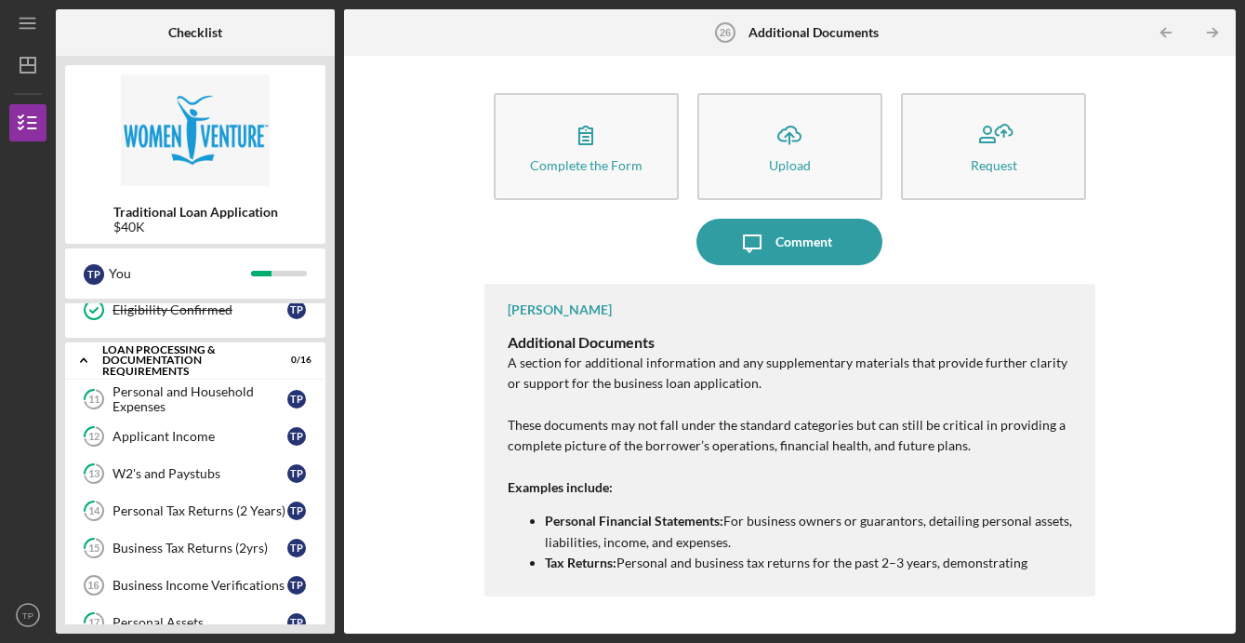
scroll to position [312, 0]
